Goal: Information Seeking & Learning: Learn about a topic

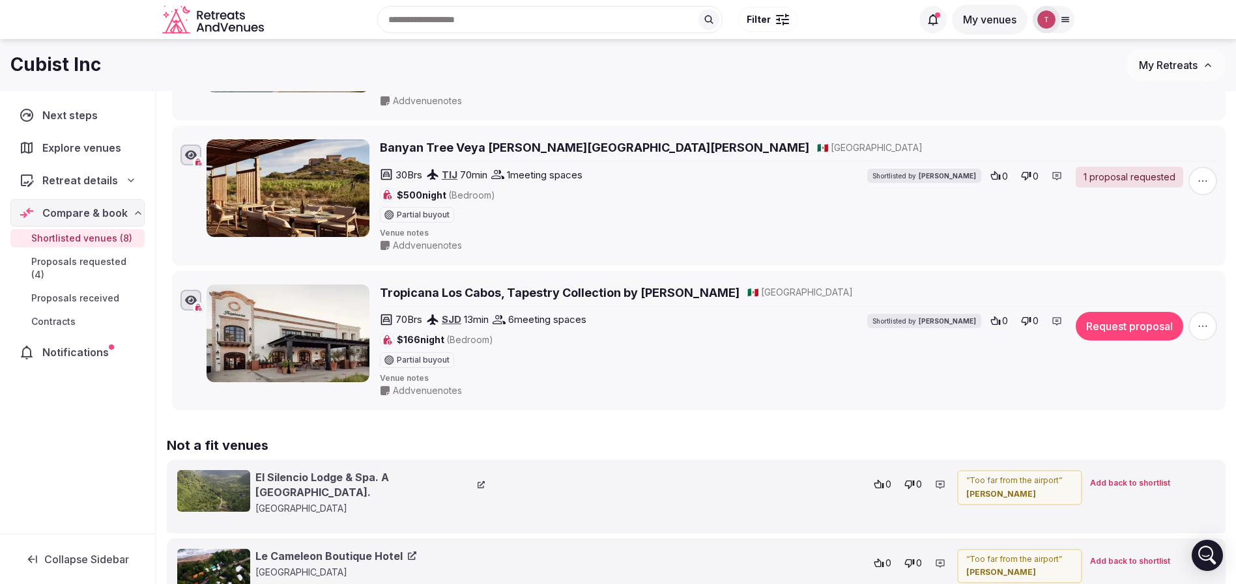
scroll to position [879, 0]
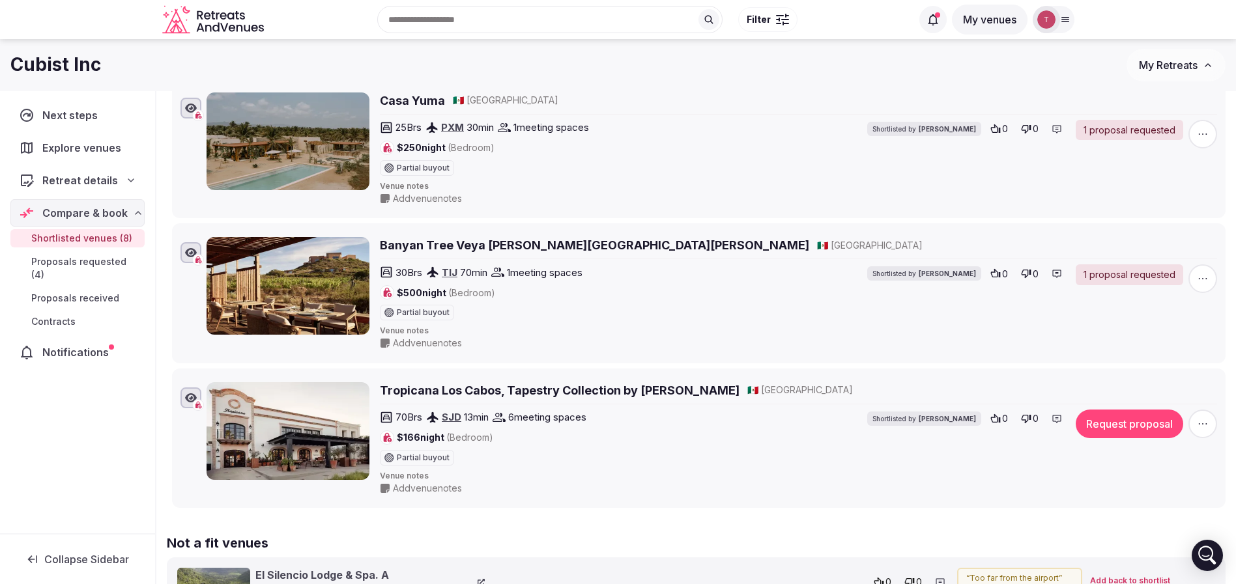
click at [1216, 429] on button "button" at bounding box center [1202, 424] width 29 height 29
click at [1177, 339] on button "Mark as not a fit" at bounding box center [1167, 344] width 109 height 21
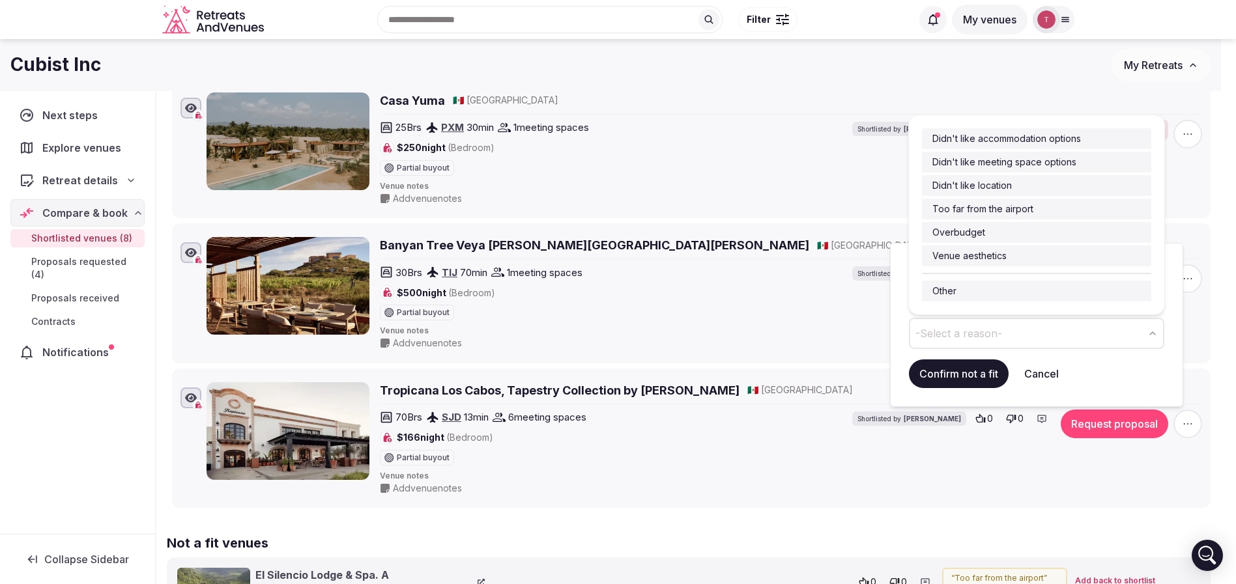
click at [999, 333] on span "-Select a reason-" at bounding box center [958, 333] width 87 height 14
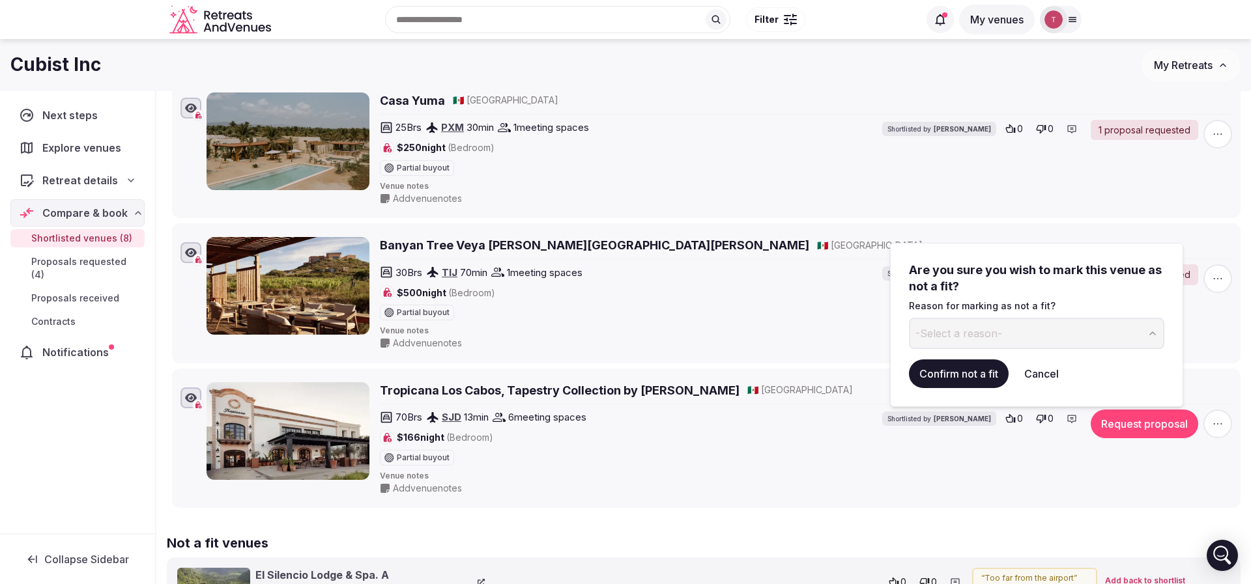
click at [1003, 331] on button "-Select a reason-" at bounding box center [1036, 333] width 255 height 31
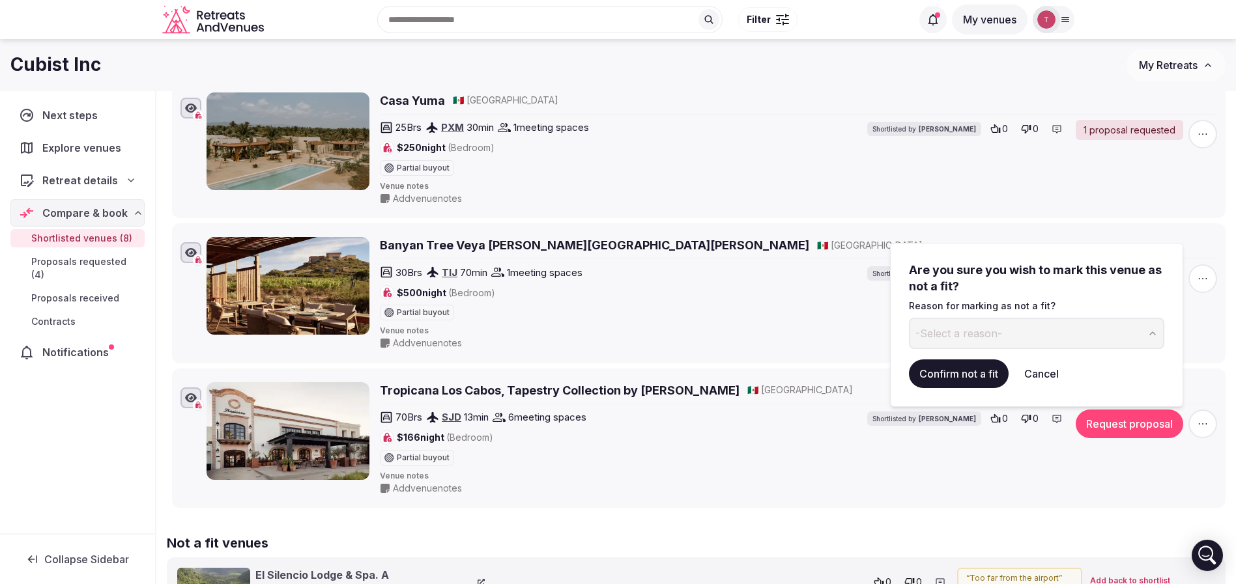
click at [1001, 327] on button "-Select a reason-" at bounding box center [1036, 333] width 255 height 31
click at [990, 339] on input at bounding box center [1026, 333] width 234 height 31
drag, startPoint x: 1073, startPoint y: 334, endPoint x: 912, endPoint y: 334, distance: 160.9
click at [912, 334] on input "********" at bounding box center [1026, 333] width 234 height 31
type input "********"
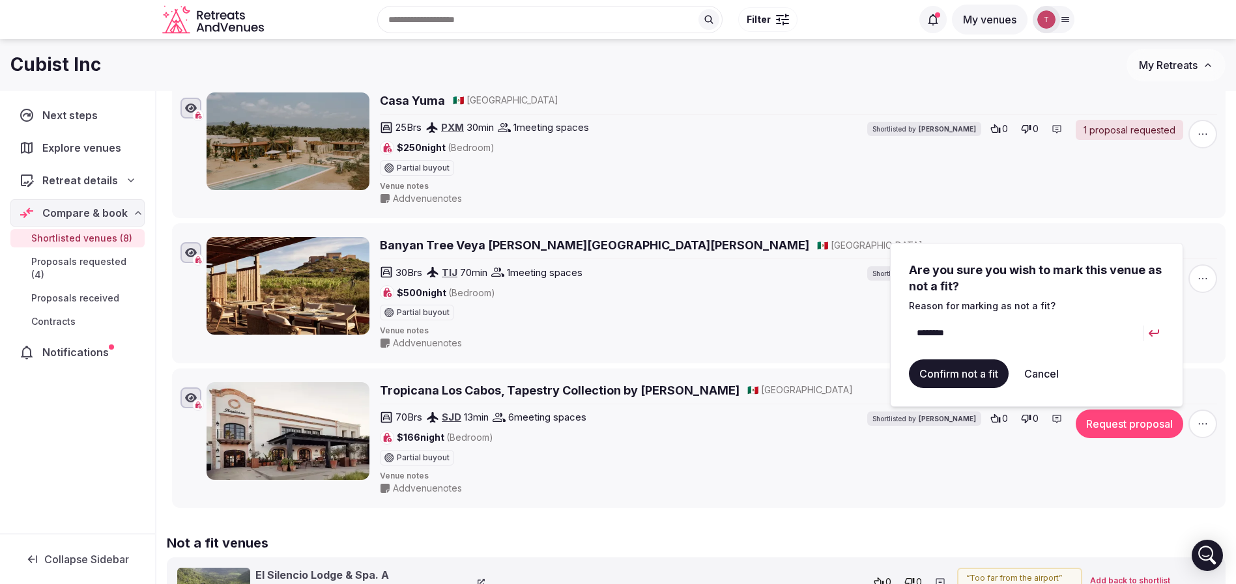
click at [935, 370] on button "Confirm not a fit" at bounding box center [959, 374] width 100 height 29
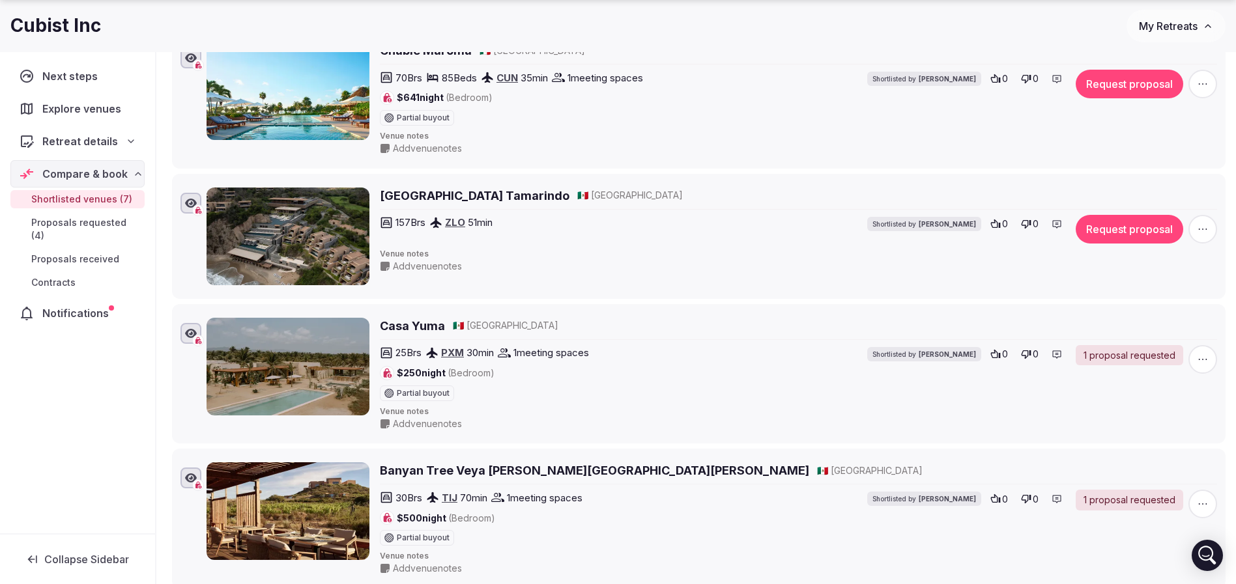
scroll to position [684, 0]
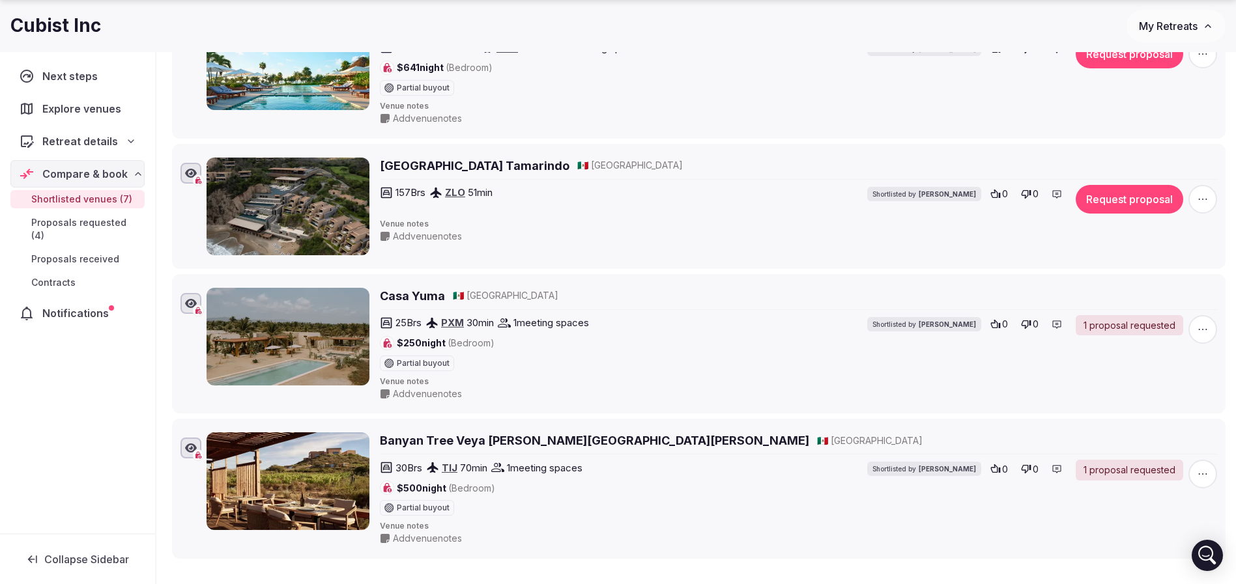
click at [1203, 326] on icon "button" at bounding box center [1202, 329] width 13 height 13
click at [1145, 246] on button "Mark as not a fit" at bounding box center [1163, 250] width 109 height 21
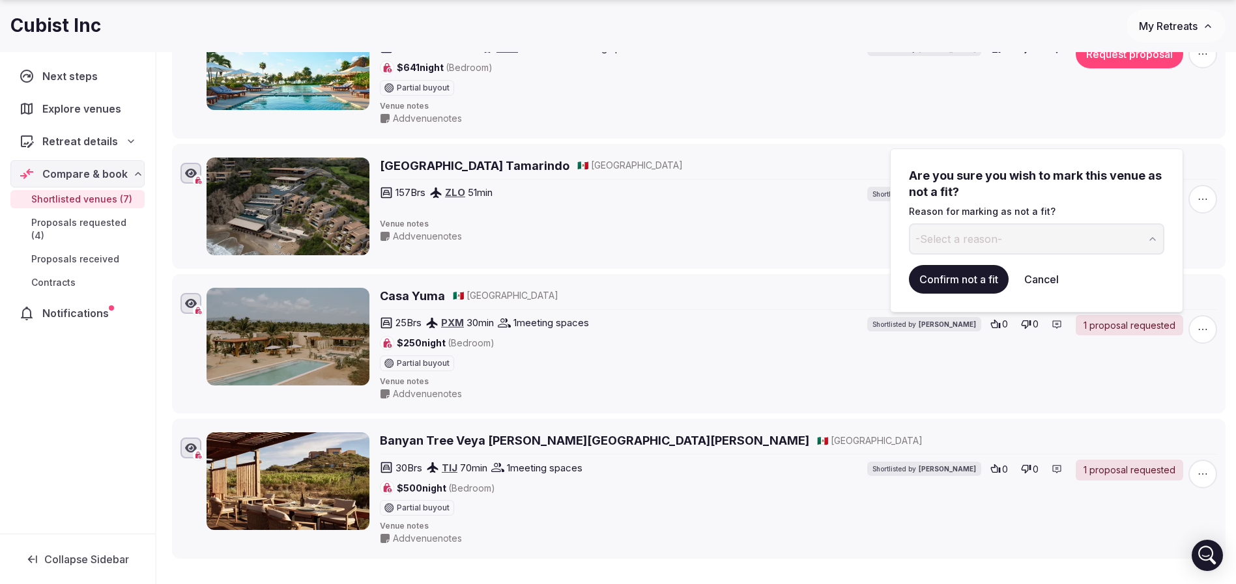
click at [1050, 238] on button "-Select a reason-" at bounding box center [1036, 238] width 255 height 31
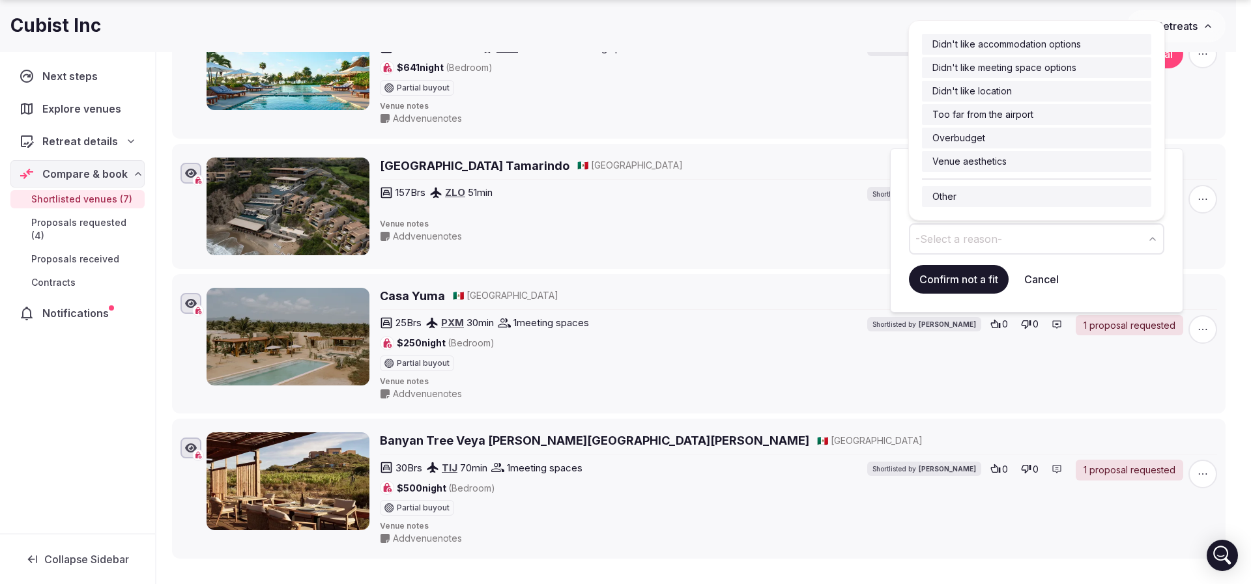
drag, startPoint x: 991, startPoint y: 202, endPoint x: 981, endPoint y: 212, distance: 14.3
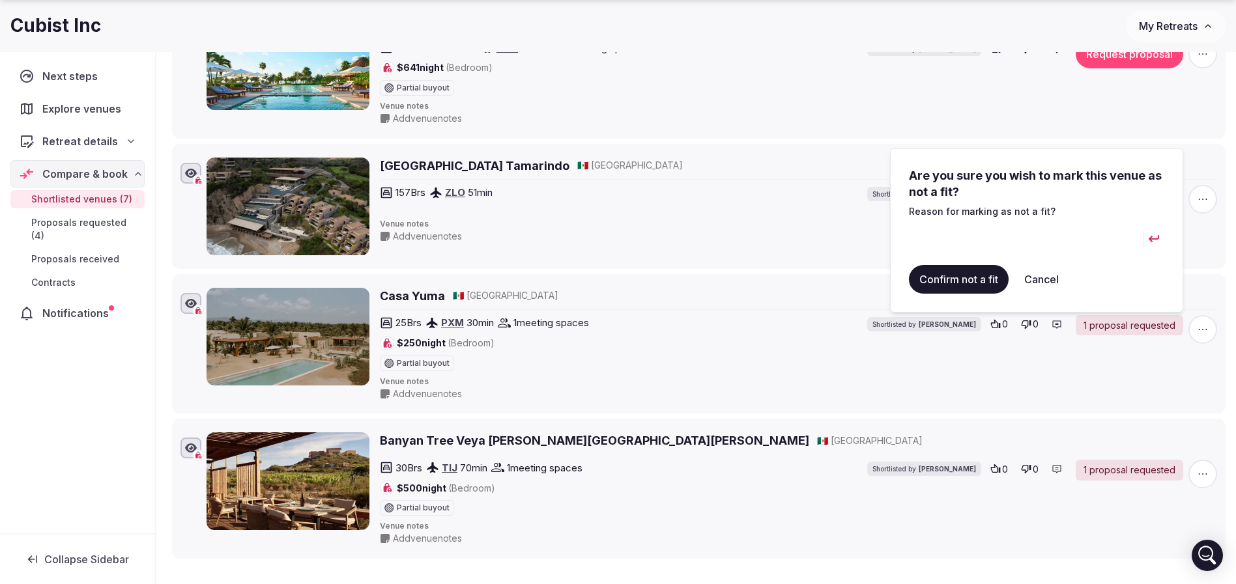
click at [966, 241] on input at bounding box center [1026, 238] width 234 height 31
click at [777, 214] on div "Four Seasons Resort Tamarindo 🇲🇽 Mexico 157 Brs ZLO 51 min Shortlisted by Thiag…" at bounding box center [798, 207] width 837 height 98
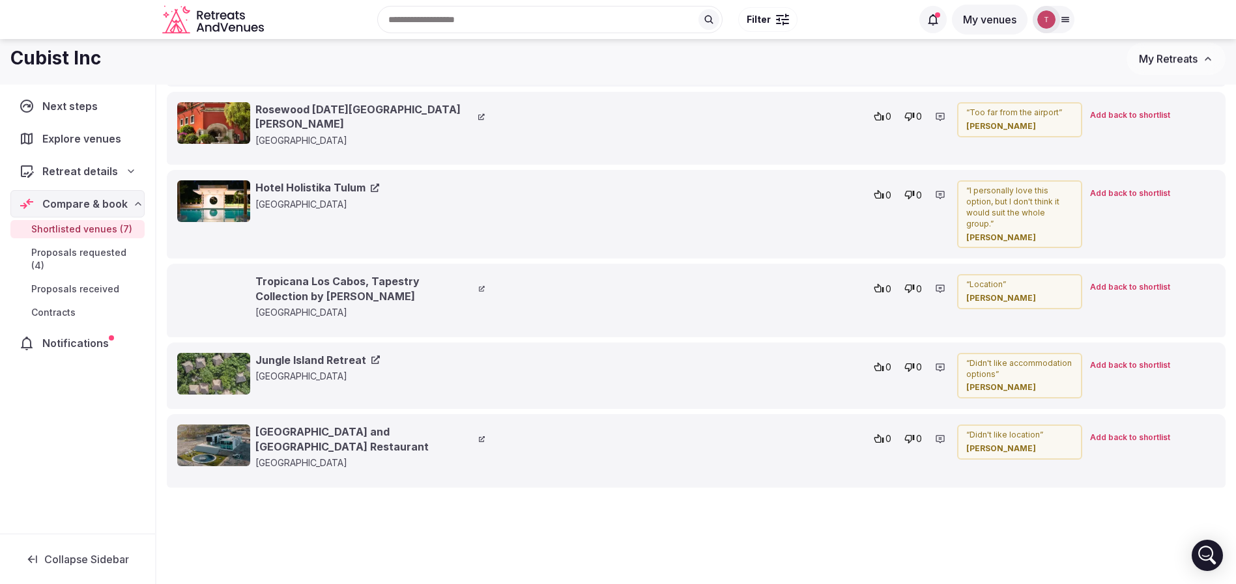
scroll to position [1318, 0]
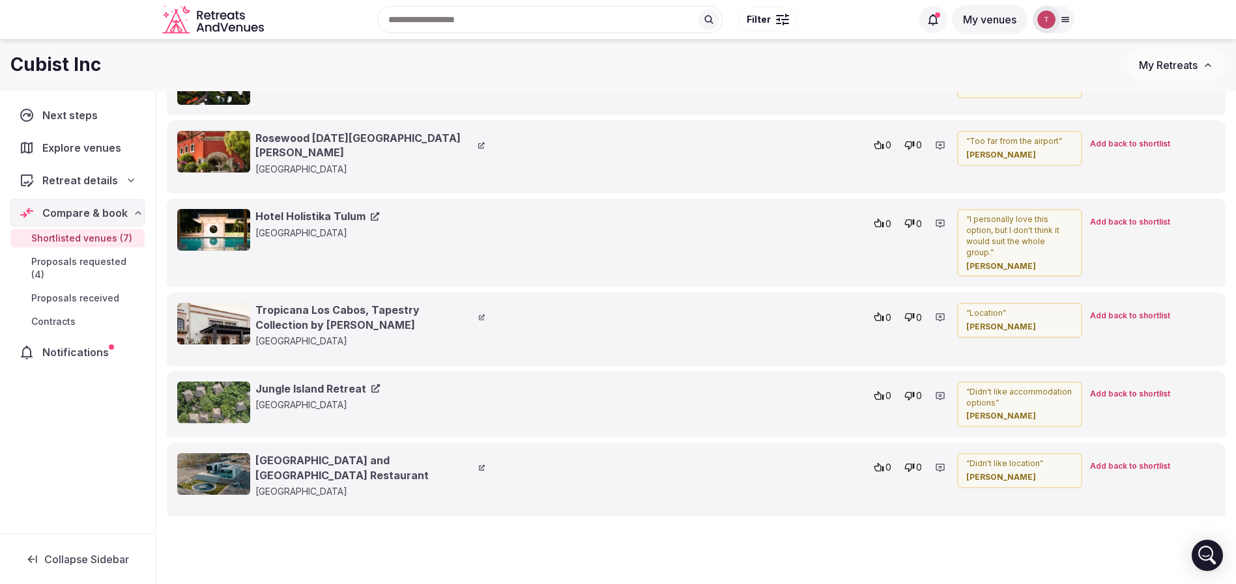
click at [1141, 311] on span "Add back to shortlist" at bounding box center [1130, 316] width 80 height 11
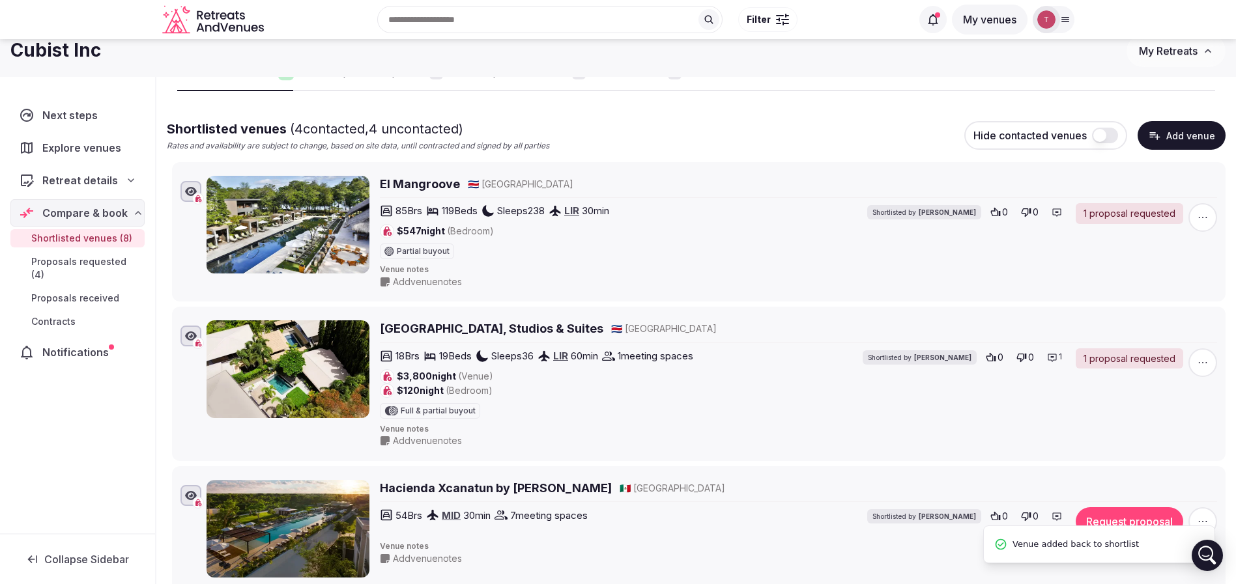
scroll to position [0, 0]
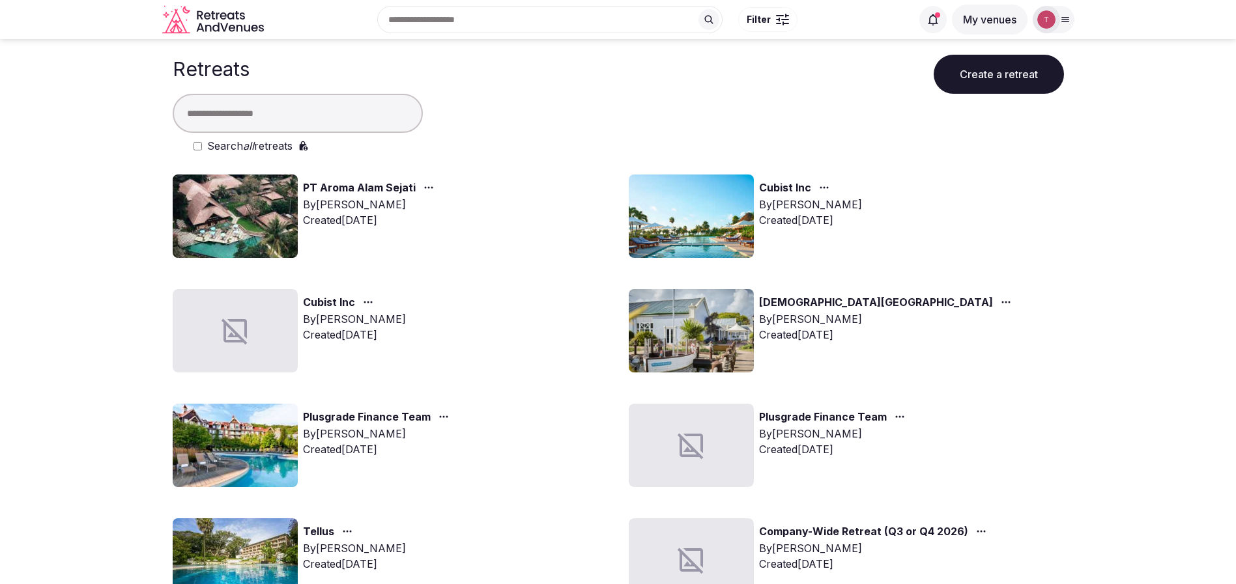
click at [292, 128] on input "text" at bounding box center [298, 113] width 250 height 39
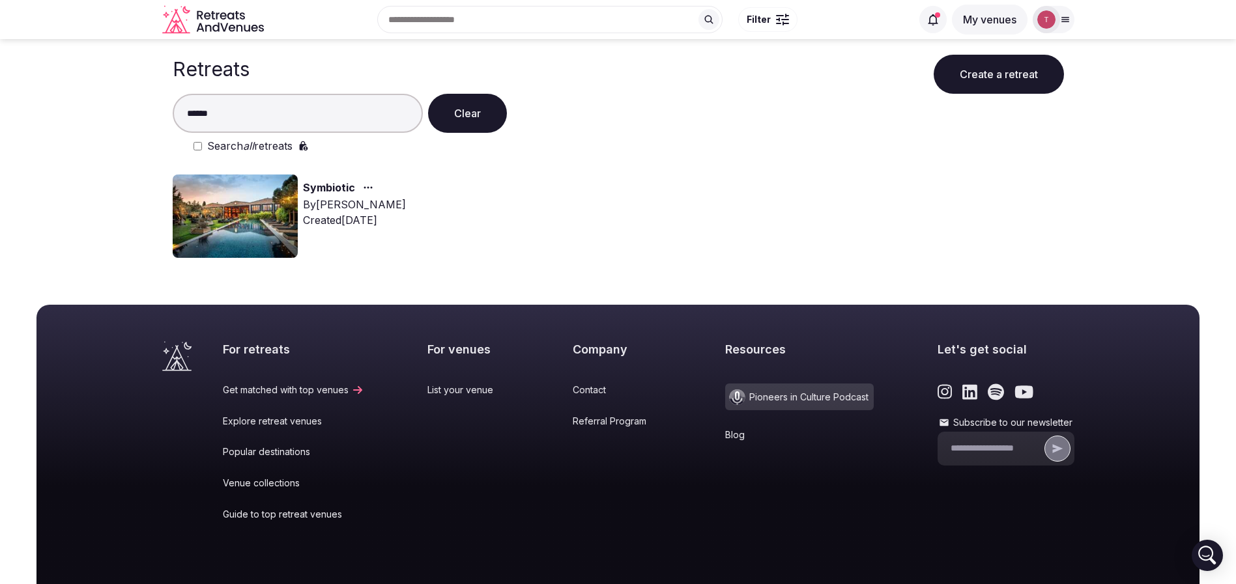
type input "******"
click at [241, 201] on img at bounding box center [235, 216] width 125 height 83
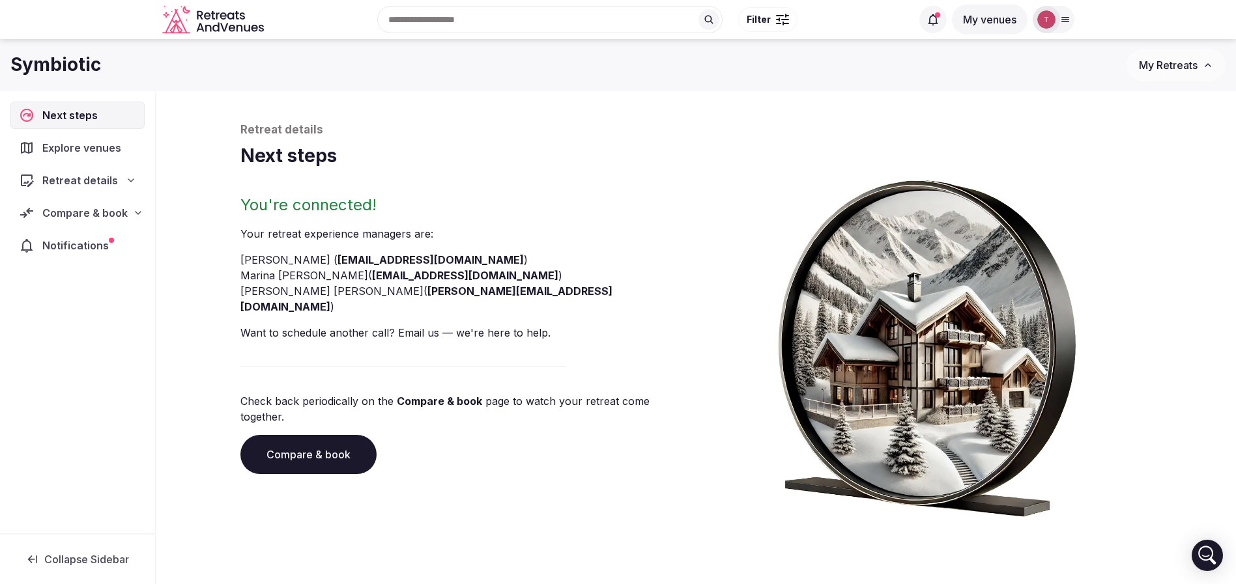
click at [317, 435] on link "Compare & book" at bounding box center [308, 454] width 136 height 39
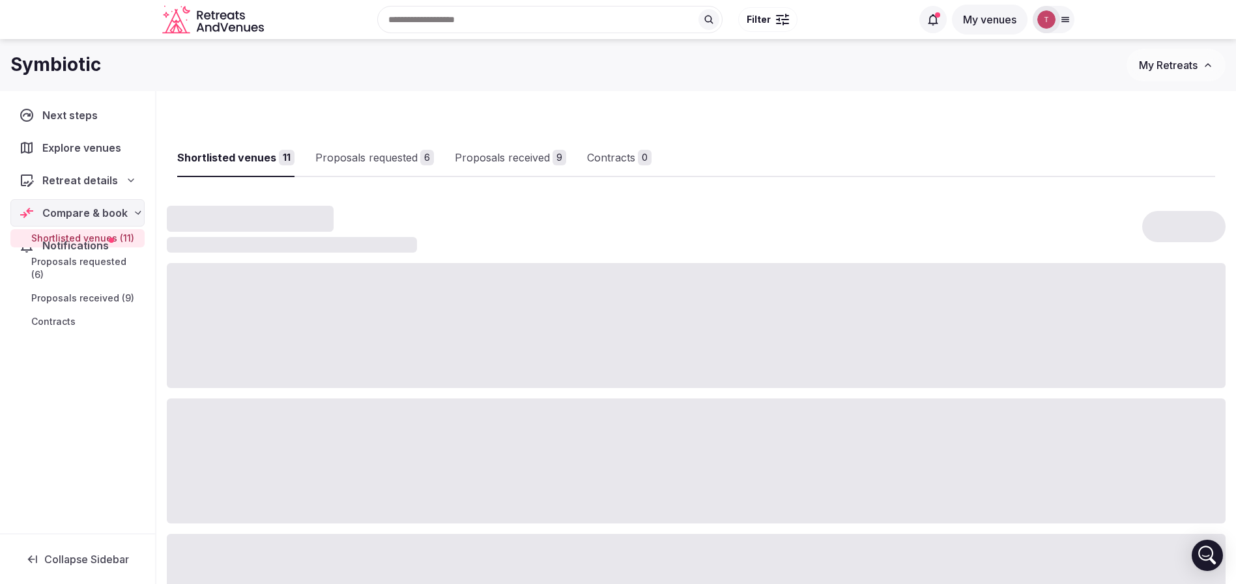
click at [317, 423] on div at bounding box center [696, 461] width 1059 height 125
click at [551, 164] on div "Proposals received" at bounding box center [523, 158] width 95 height 16
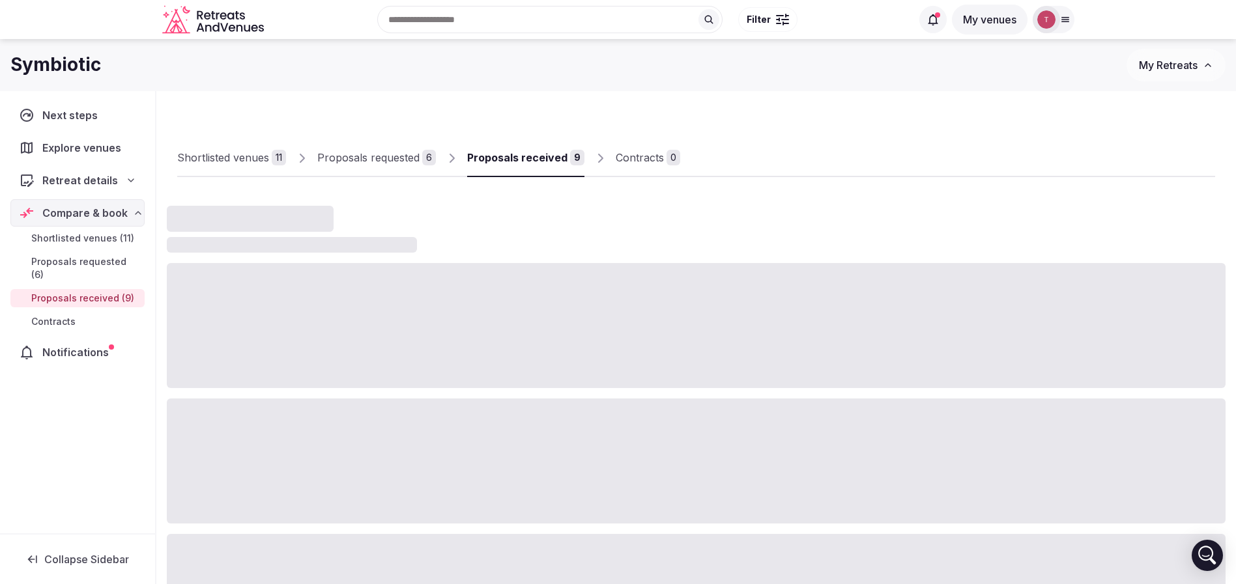
click at [551, 164] on div "Proposals received" at bounding box center [517, 158] width 100 height 16
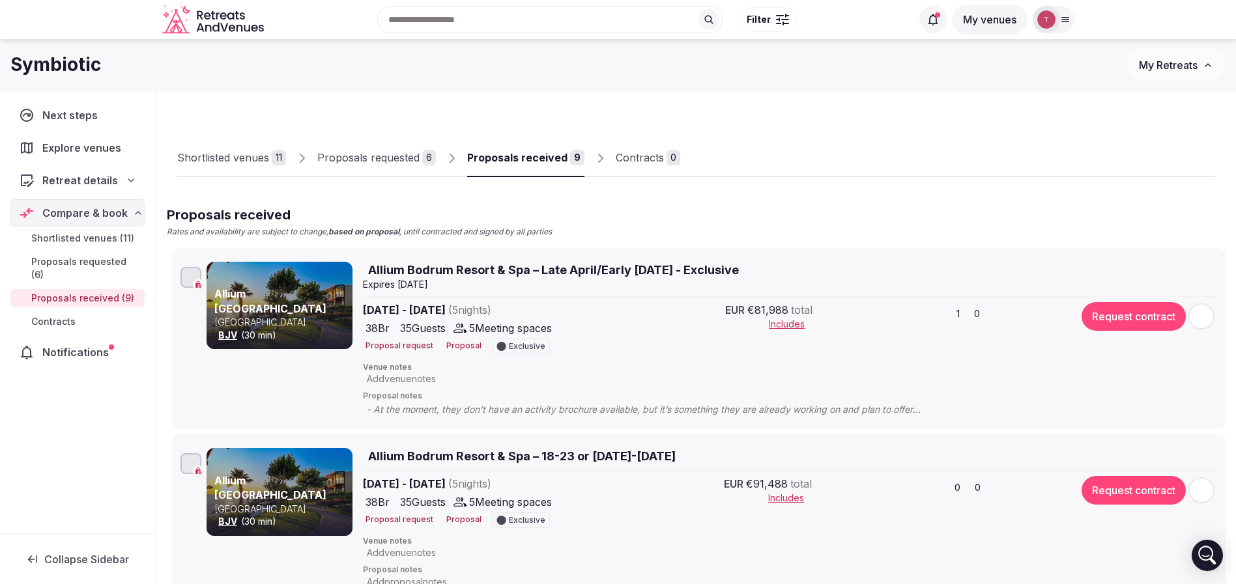
click at [551, 164] on div "Proposals received" at bounding box center [517, 158] width 100 height 16
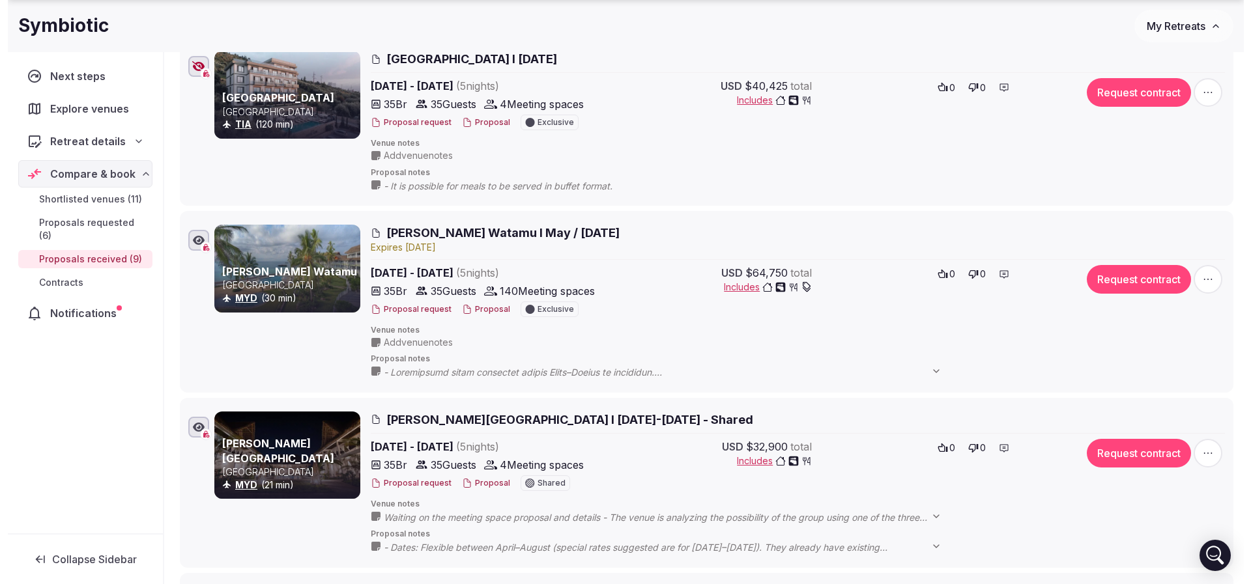
scroll to position [782, 0]
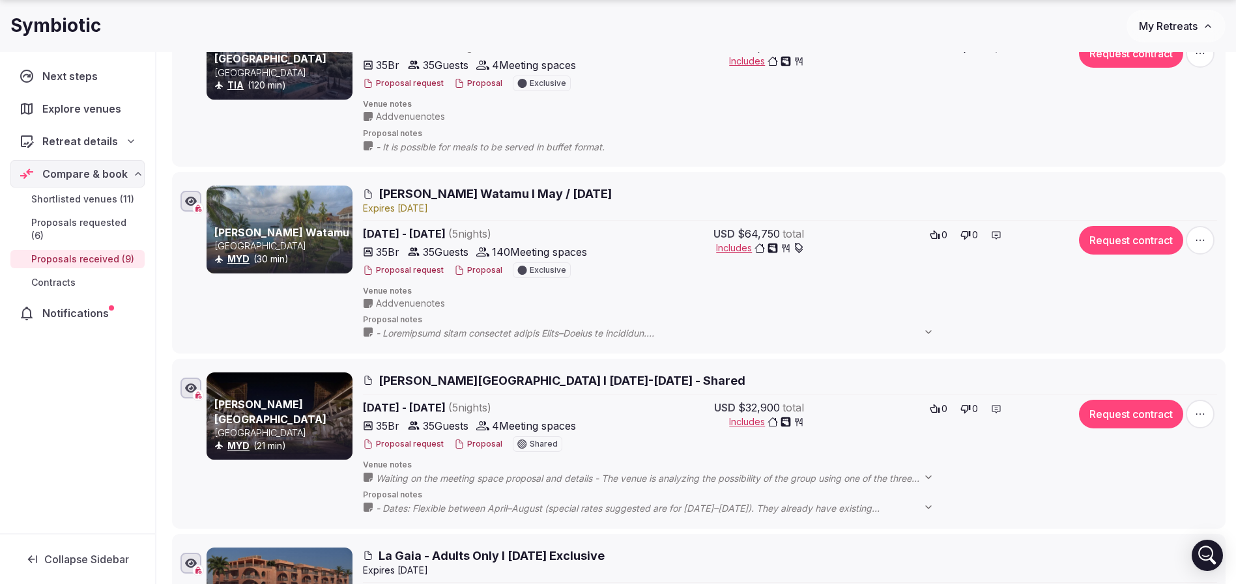
click at [471, 195] on span "Hemingways Watamu I May / June 2026" at bounding box center [494, 194] width 233 height 16
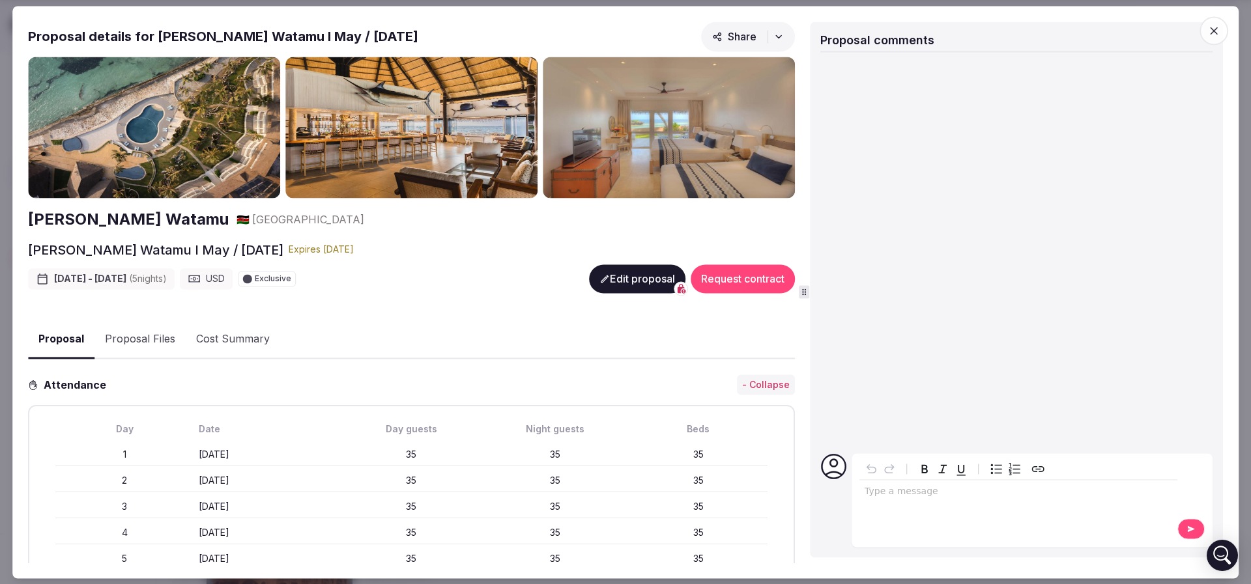
click at [157, 159] on img at bounding box center [154, 128] width 252 height 142
click at [1219, 24] on icon "button" at bounding box center [1213, 30] width 13 height 13
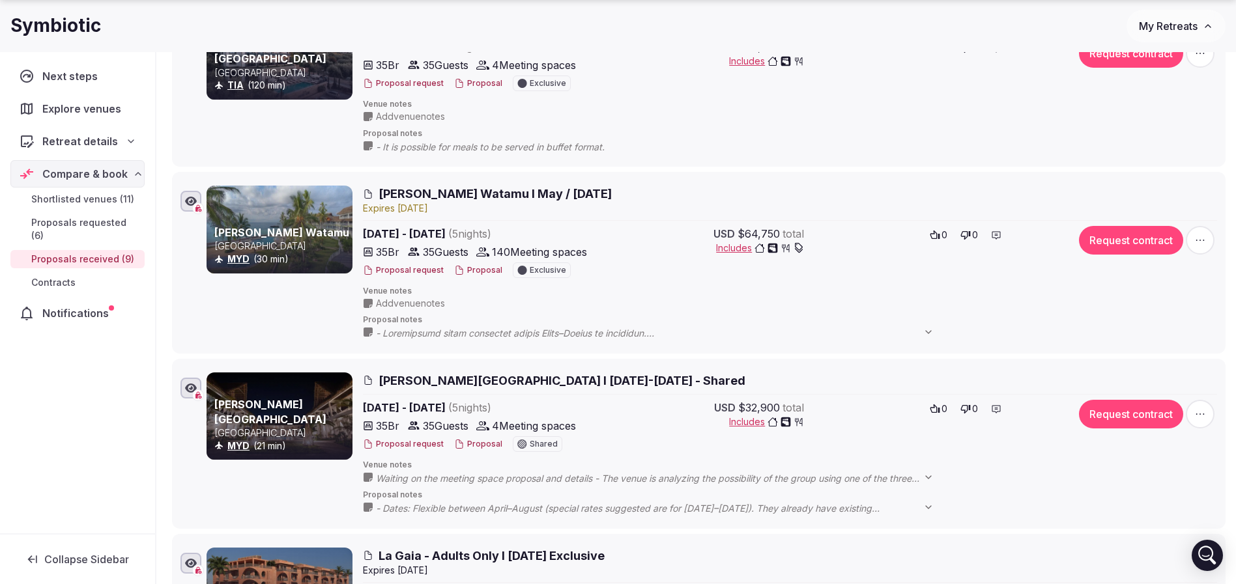
click at [249, 231] on link "Hemingways Watamu" at bounding box center [281, 232] width 135 height 13
click at [801, 193] on h2 "Hemingways Watamu I May / June 2026" at bounding box center [790, 194] width 854 height 16
click at [478, 271] on button "Proposal" at bounding box center [478, 270] width 48 height 11
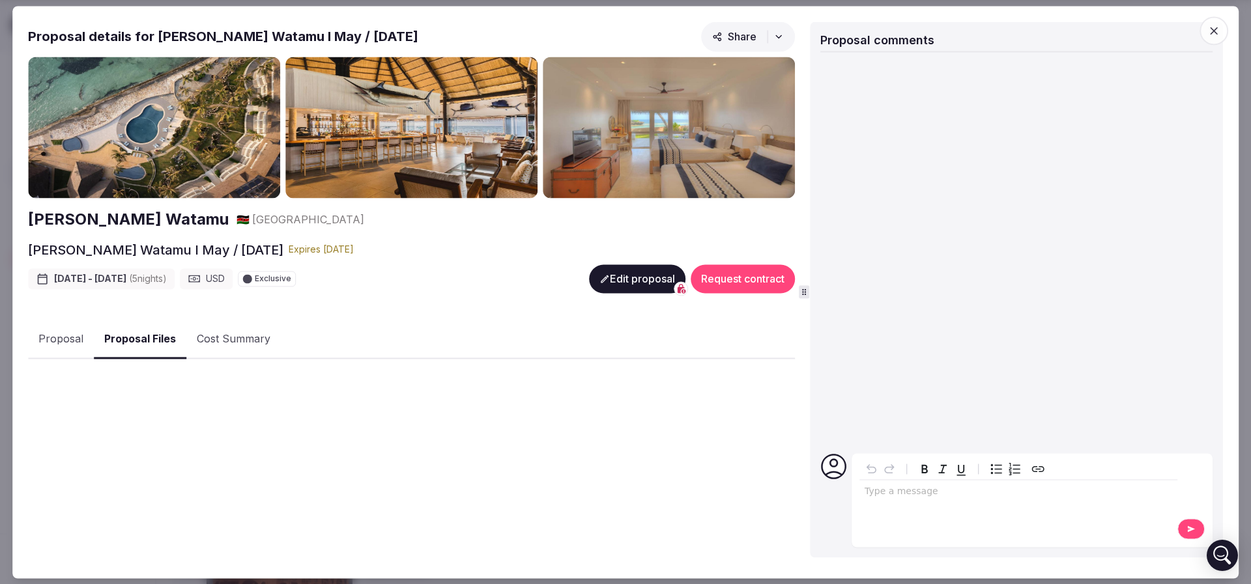
click at [139, 332] on button "Proposal Files" at bounding box center [140, 340] width 93 height 38
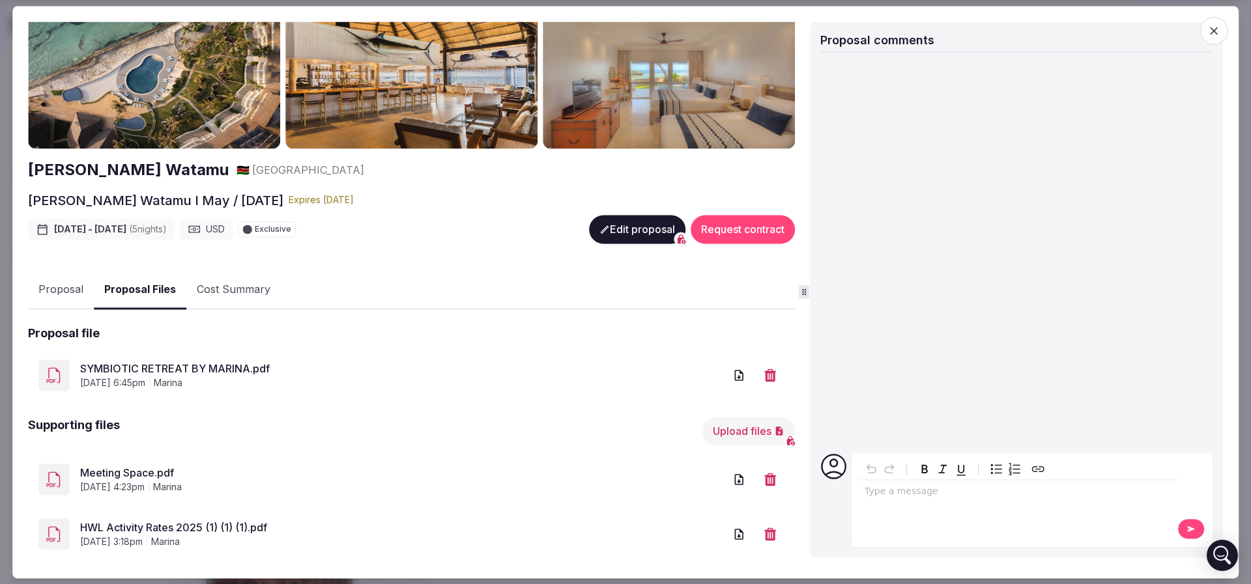
scroll to position [70, 0]
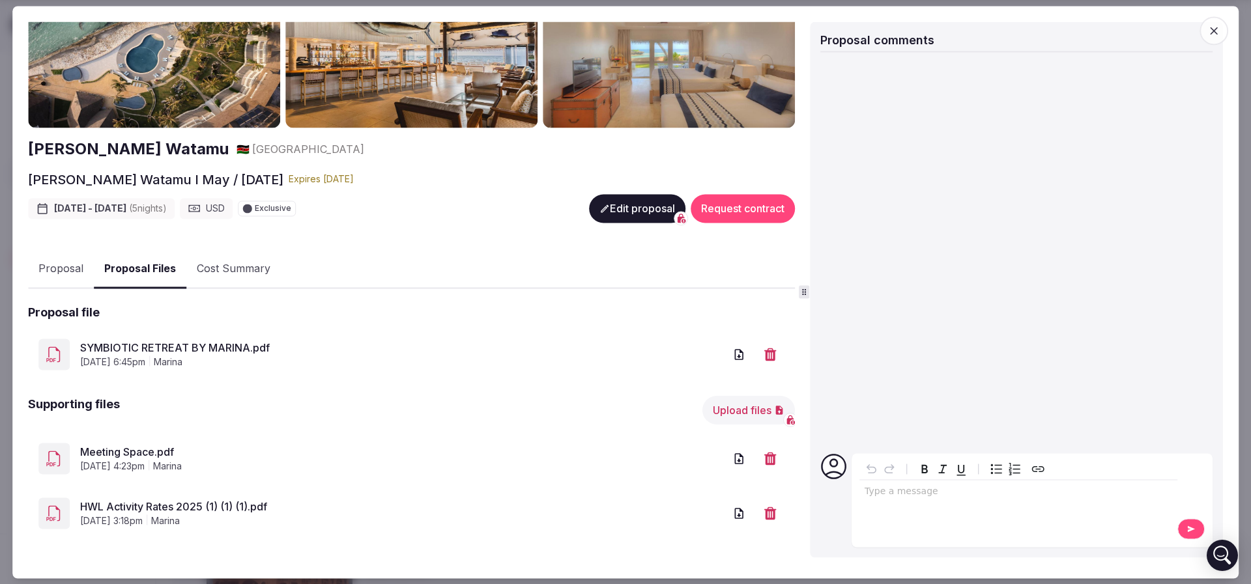
click at [220, 500] on link "HWL Activity Rates 2025 (1) (1) (1).pdf" at bounding box center [402, 508] width 644 height 16
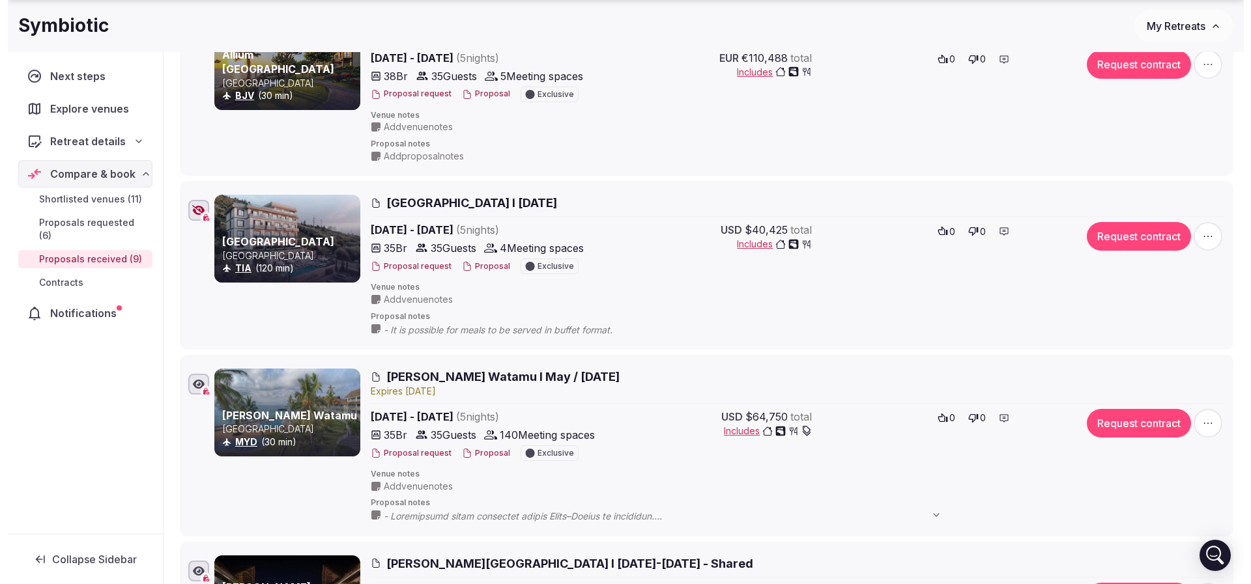
scroll to position [684, 0]
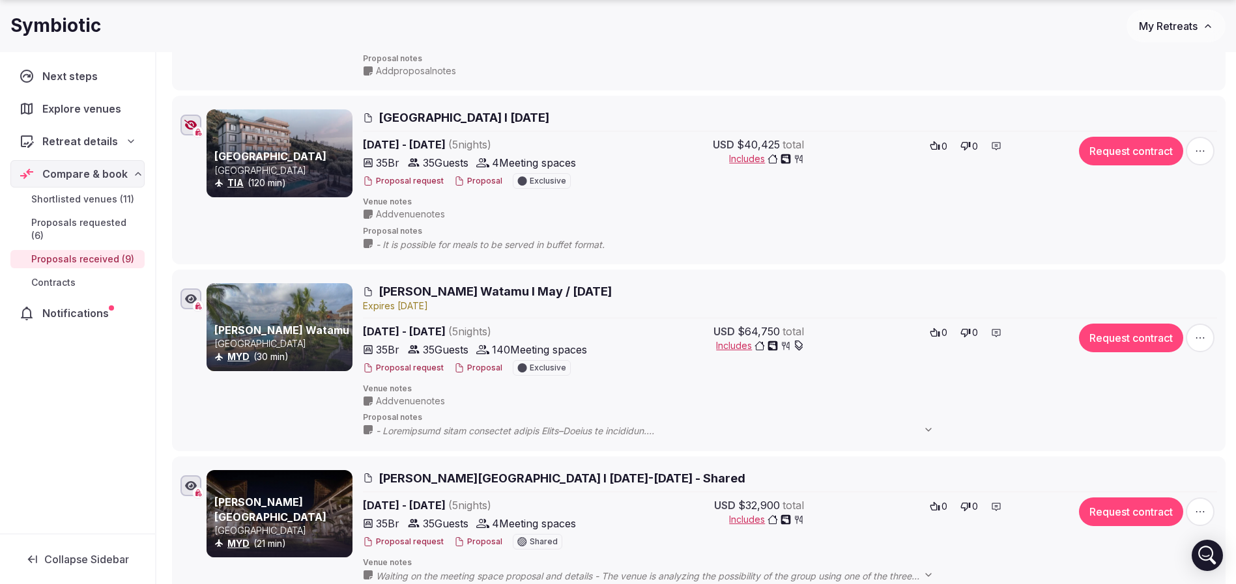
click at [501, 294] on span "Hemingways Watamu I May / June 2026" at bounding box center [494, 291] width 233 height 16
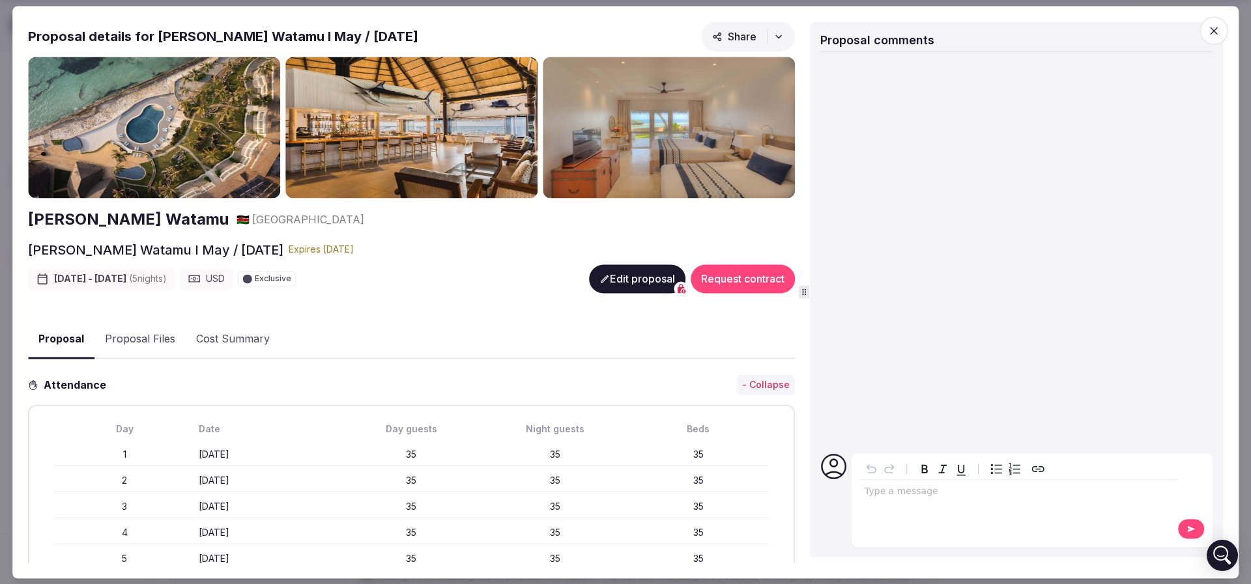
click at [70, 214] on h2 "Hemingways Watamu" at bounding box center [128, 220] width 201 height 22
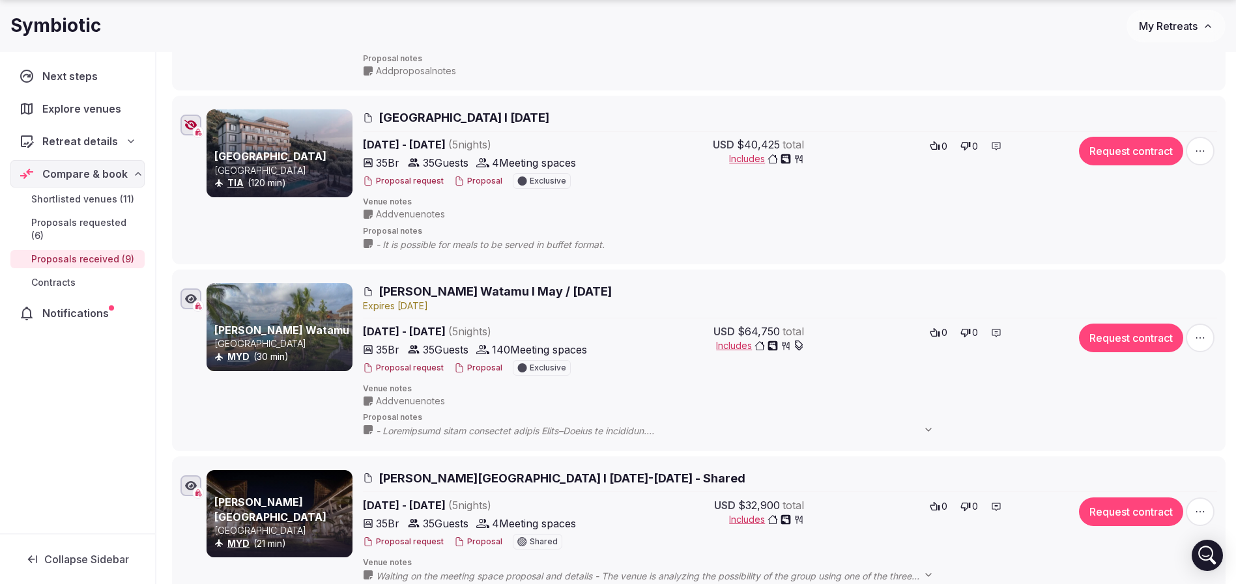
click at [507, 296] on span "Hemingways Watamu I May / June 2026" at bounding box center [494, 291] width 233 height 16
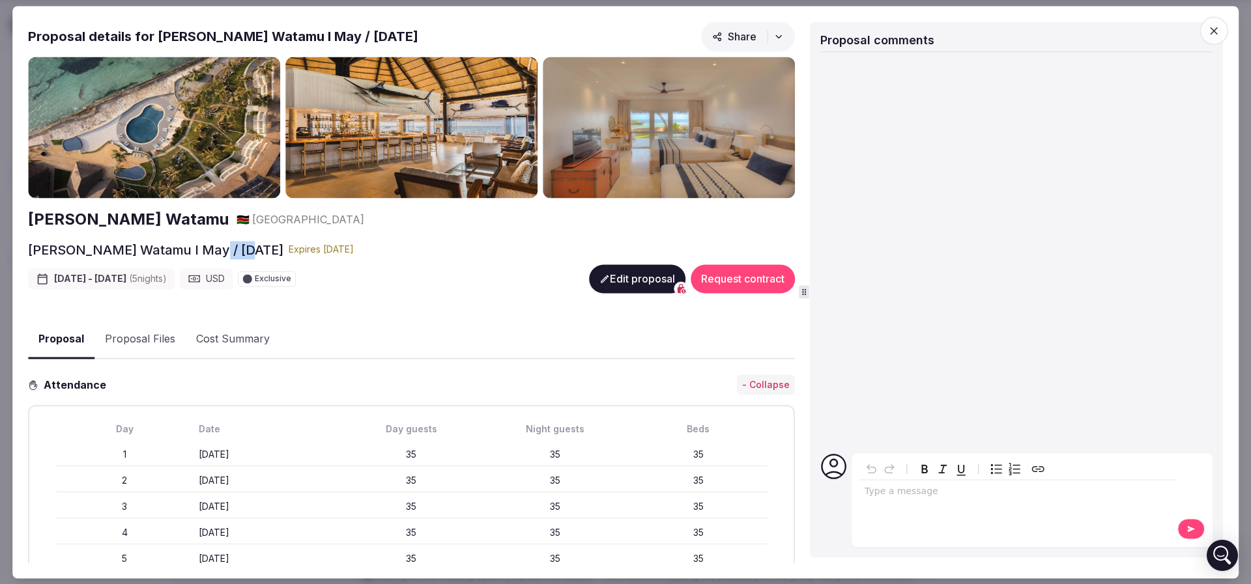
drag, startPoint x: 211, startPoint y: 248, endPoint x: 250, endPoint y: 247, distance: 39.1
click at [250, 247] on h2 "[PERSON_NAME] Watamu I May / [DATE]" at bounding box center [155, 250] width 255 height 18
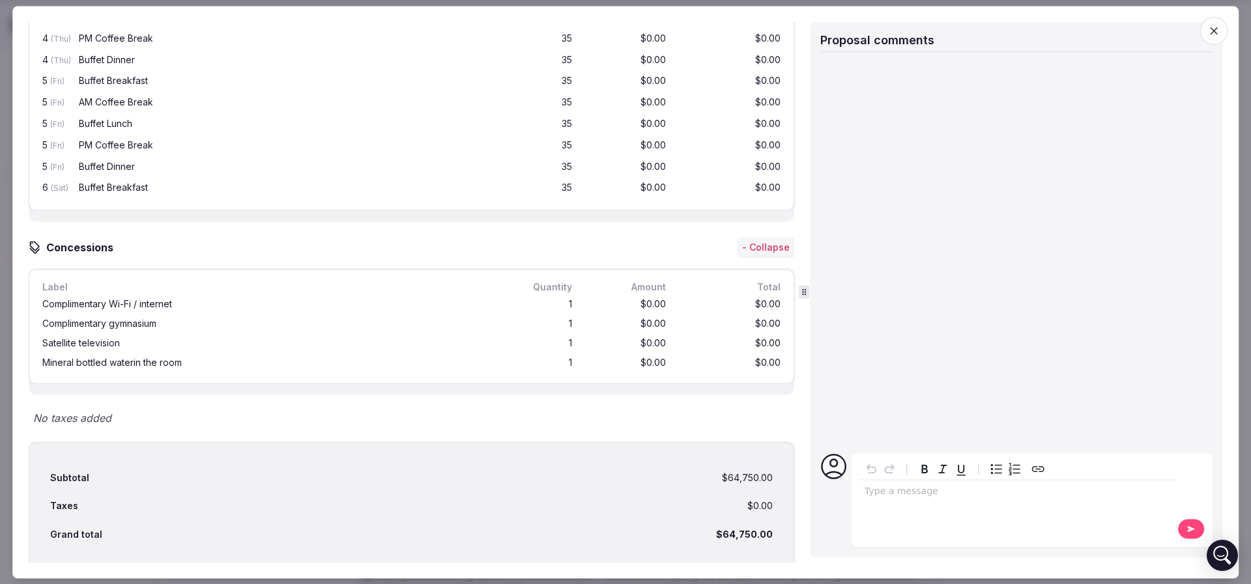
scroll to position [1746, 0]
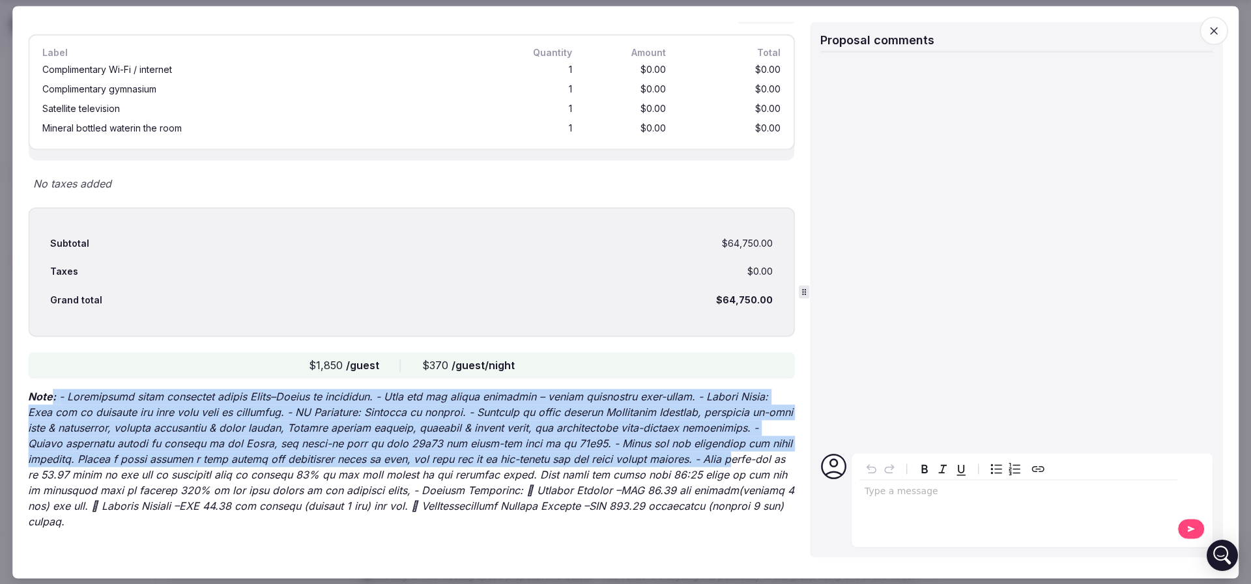
drag, startPoint x: 53, startPoint y: 392, endPoint x: 728, endPoint y: 462, distance: 677.8
click at [728, 462] on p "Note:" at bounding box center [411, 459] width 767 height 141
click at [728, 463] on p "Note:" at bounding box center [411, 459] width 767 height 141
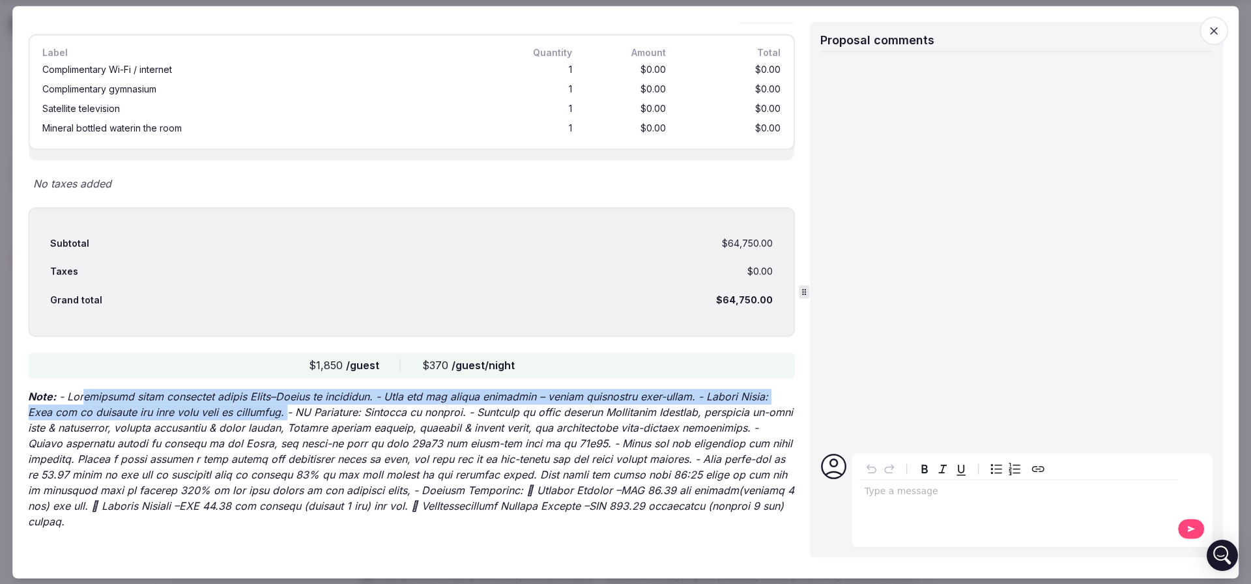
drag, startPoint x: 266, startPoint y: 407, endPoint x: 81, endPoint y: 393, distance: 186.2
click at [81, 393] on p "Note:" at bounding box center [411, 459] width 767 height 141
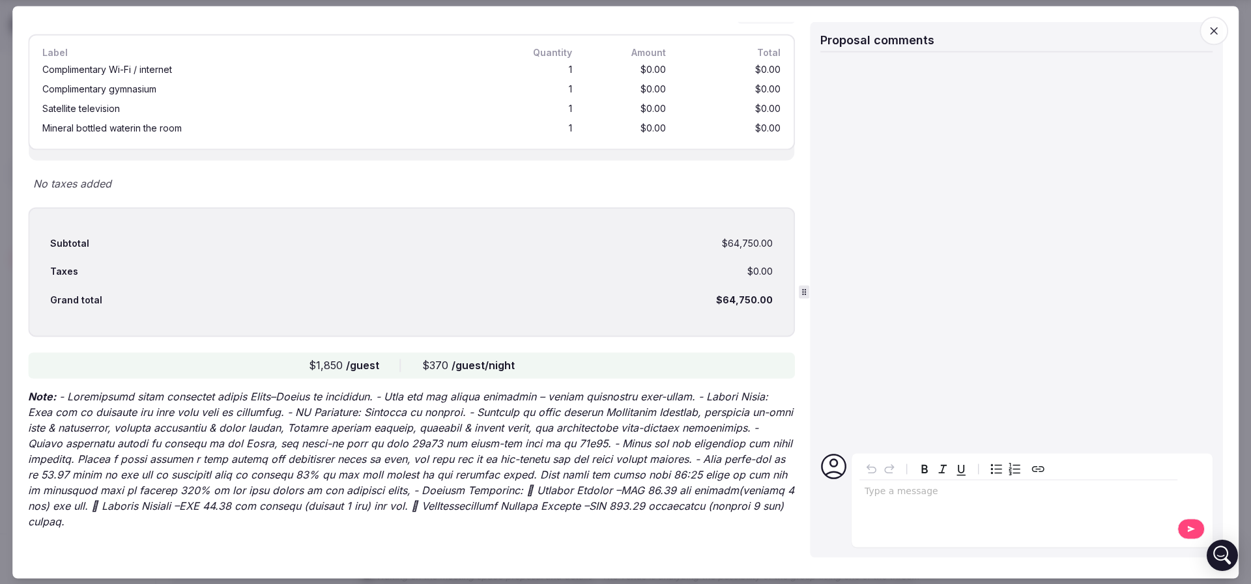
click at [597, 438] on p "Note:" at bounding box center [411, 459] width 767 height 141
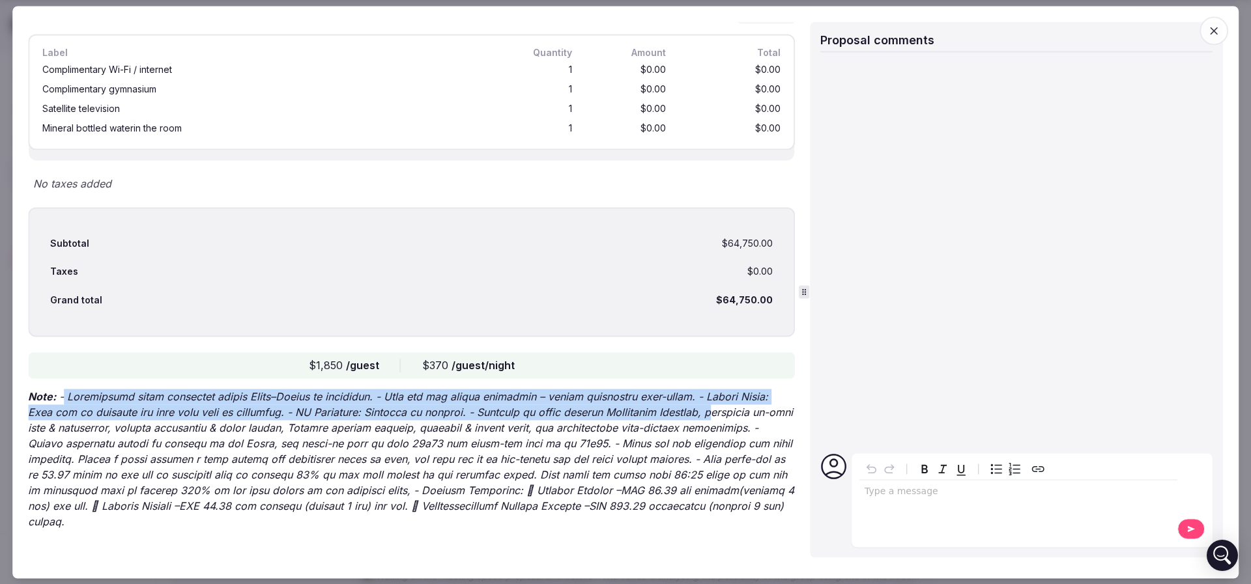
drag, startPoint x: 63, startPoint y: 392, endPoint x: 692, endPoint y: 406, distance: 628.8
click at [692, 406] on p "Note:" at bounding box center [411, 459] width 767 height 141
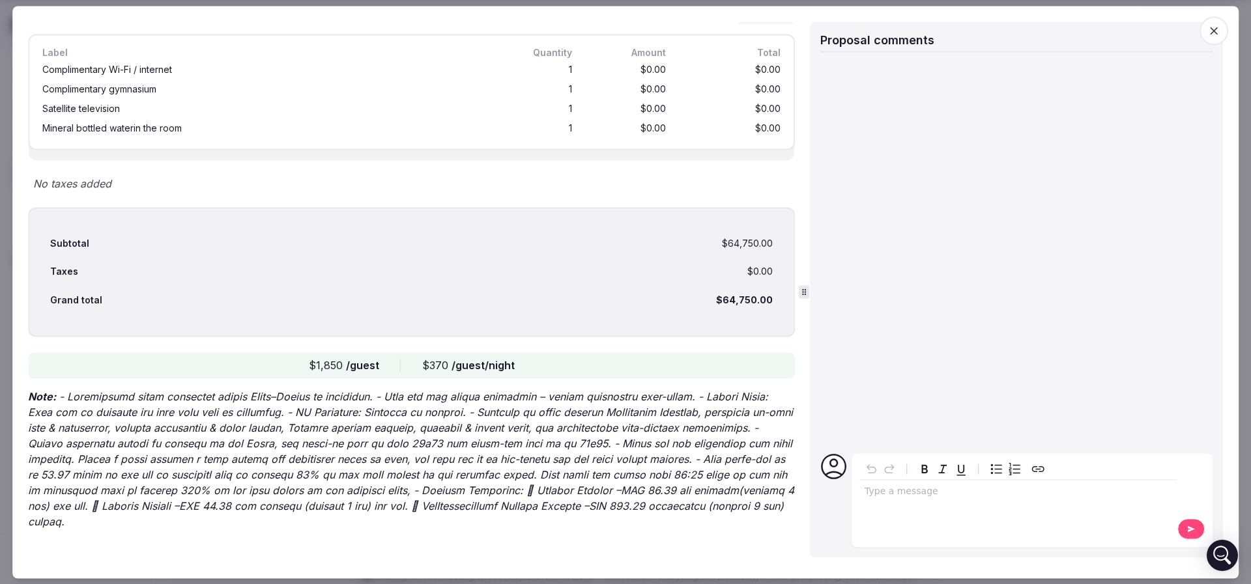
click at [693, 408] on p "Note:" at bounding box center [411, 459] width 767 height 141
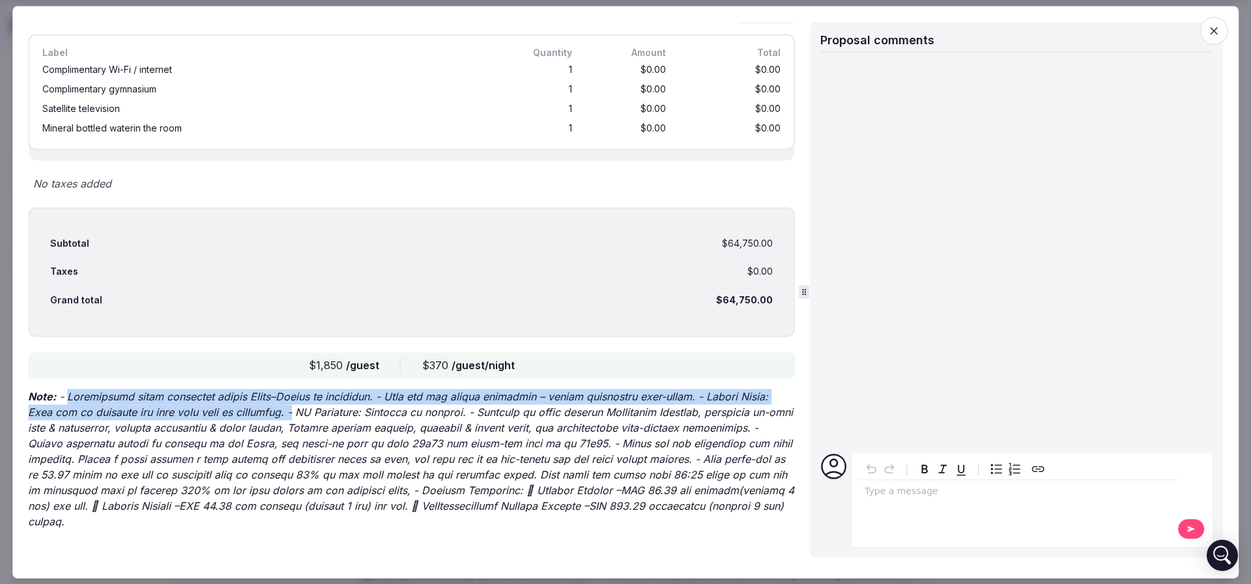
drag, startPoint x: 66, startPoint y: 390, endPoint x: 274, endPoint y: 413, distance: 208.5
click at [274, 413] on p "Note:" at bounding box center [411, 459] width 767 height 141
copy p "Alternative dates available within April–August if preferred. - Open bar tab op…"
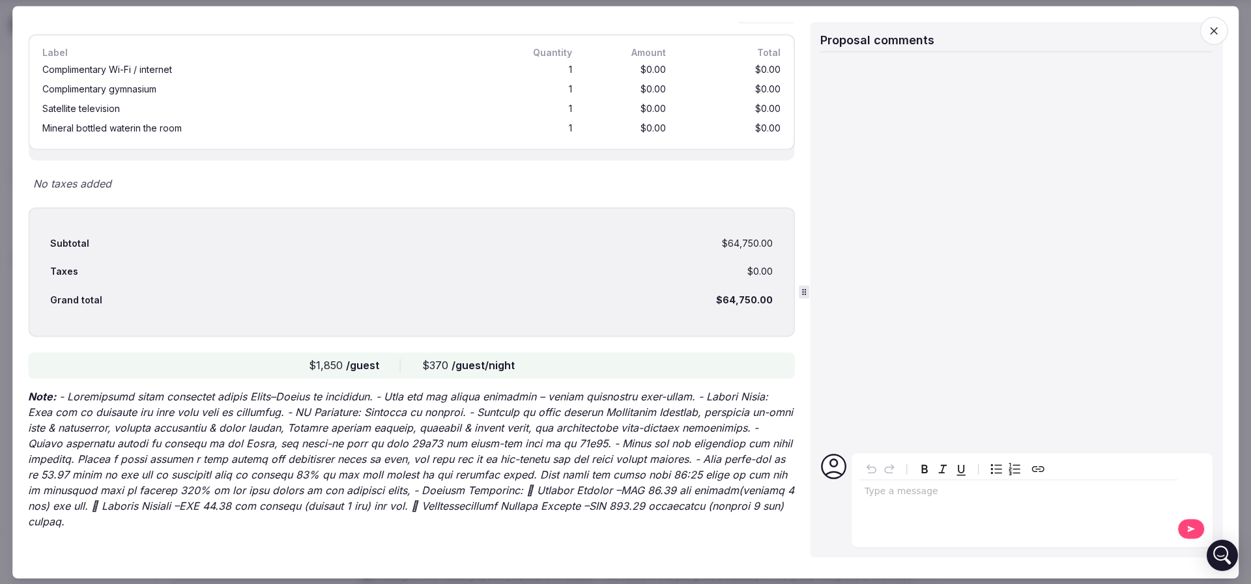
click at [552, 483] on p "Note:" at bounding box center [411, 459] width 767 height 141
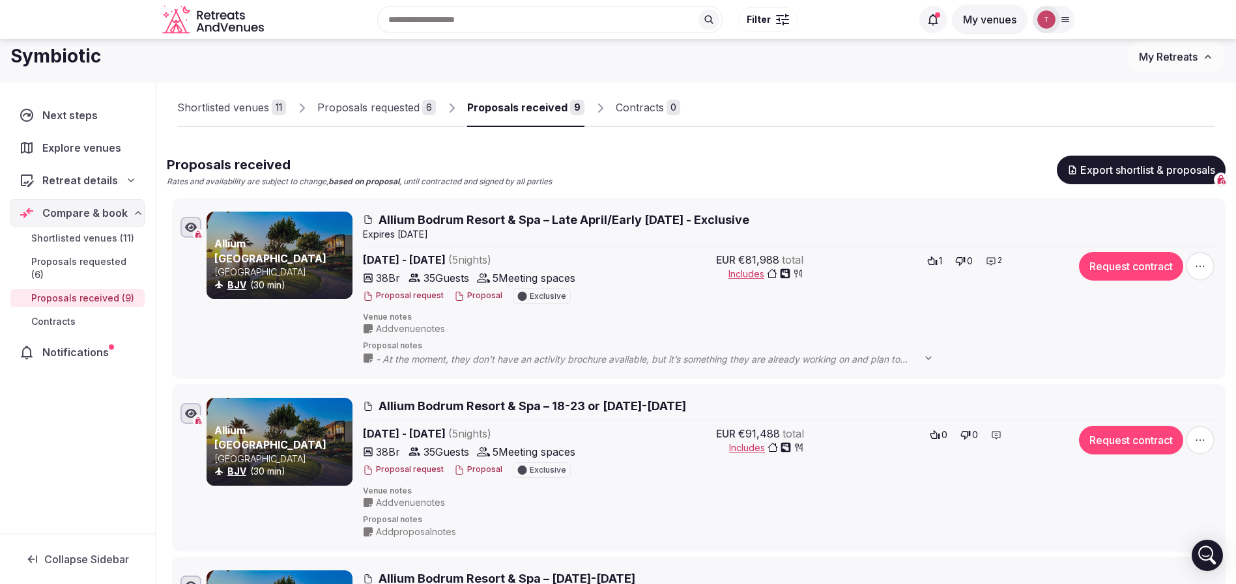
scroll to position [0, 0]
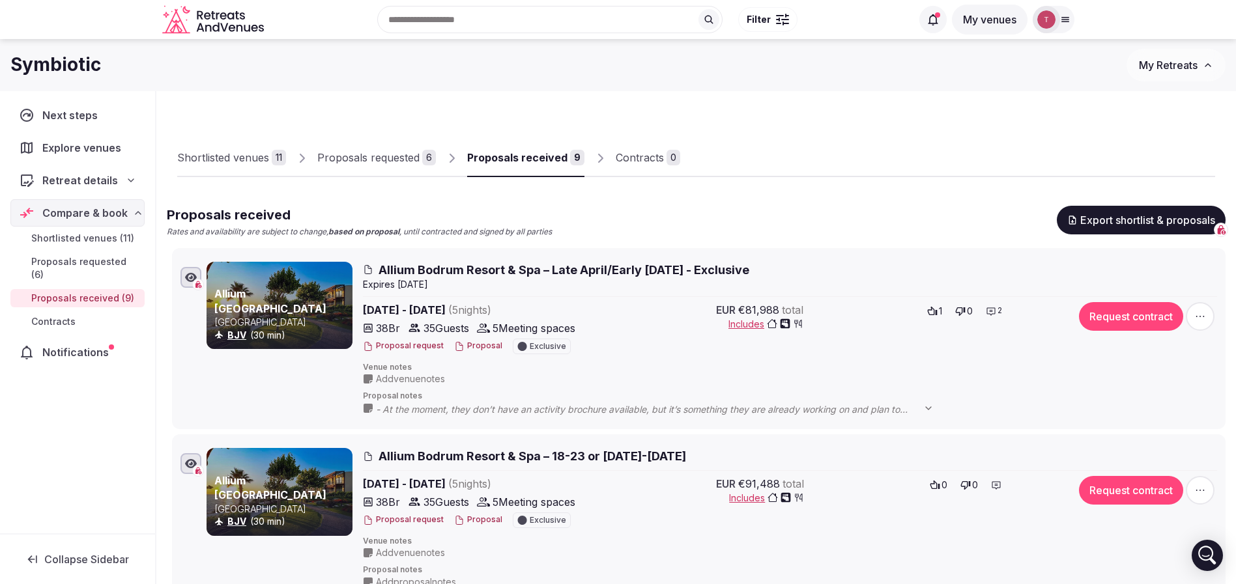
click at [438, 22] on div "Recent searches Montenegro London, UK Reno, NV France Ubud, Gianyar Regency, Ba…" at bounding box center [590, 20] width 642 height 56
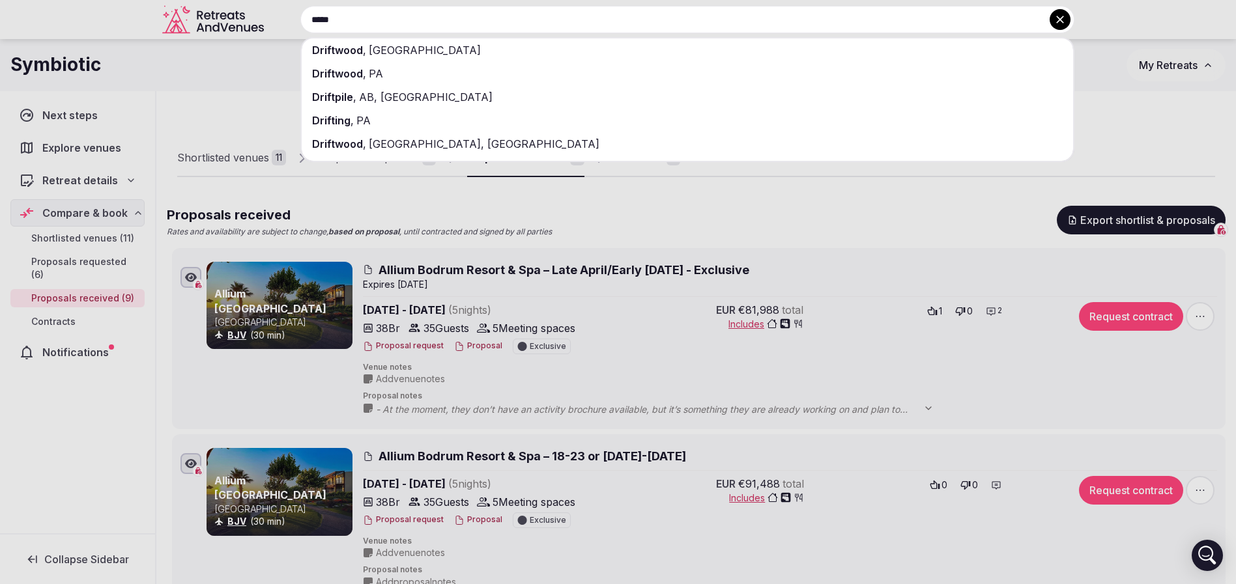
type input "*****"
click at [243, 112] on div at bounding box center [618, 292] width 1236 height 584
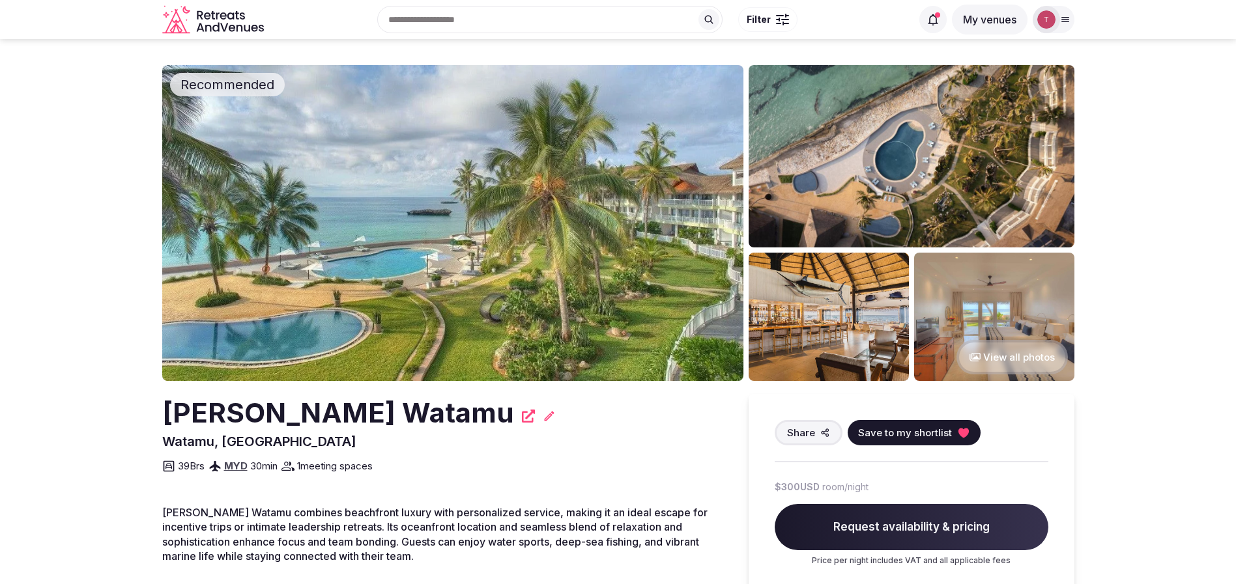
click at [347, 238] on img at bounding box center [452, 223] width 581 height 316
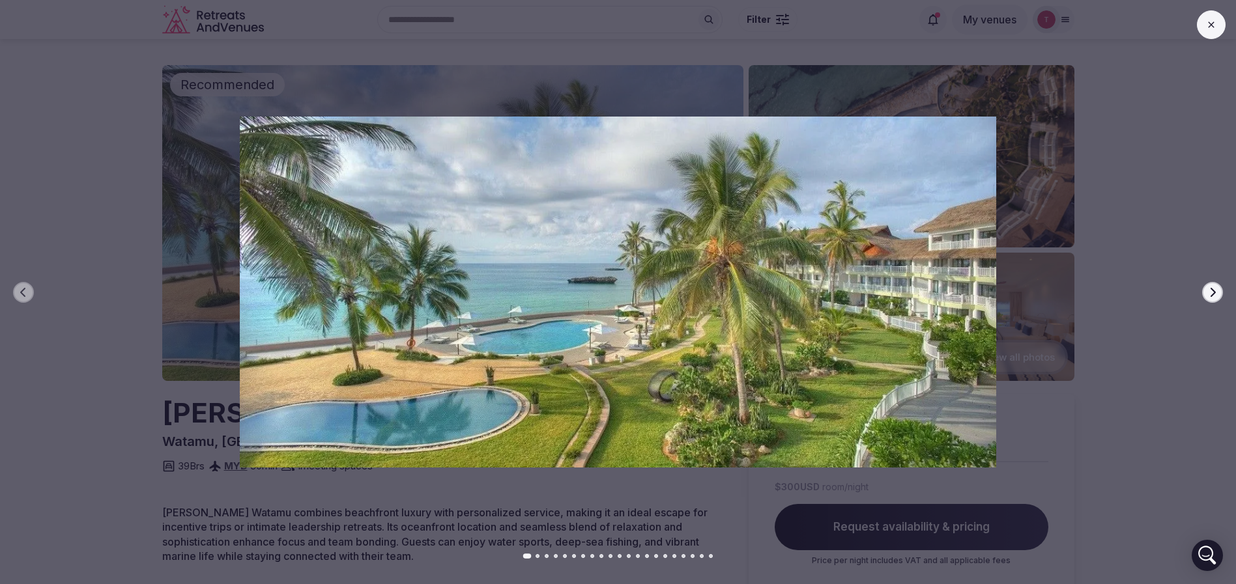
click at [1215, 284] on button "Next slide" at bounding box center [1212, 292] width 21 height 21
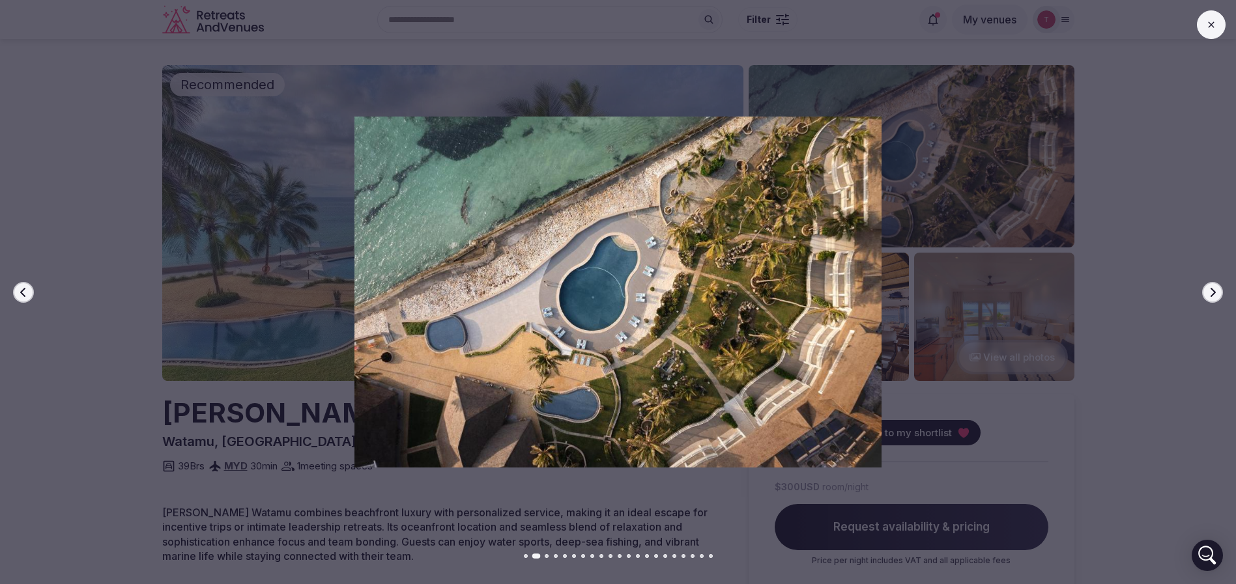
click at [1214, 292] on icon "button" at bounding box center [1212, 291] width 5 height 9
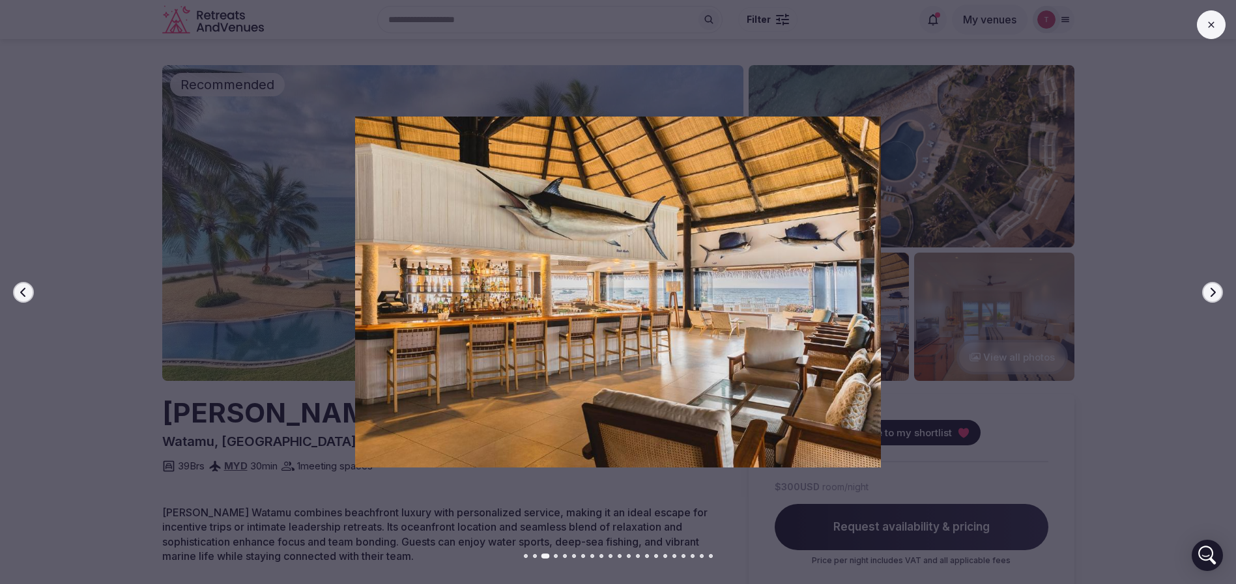
click at [1214, 292] on icon "button" at bounding box center [1212, 291] width 5 height 9
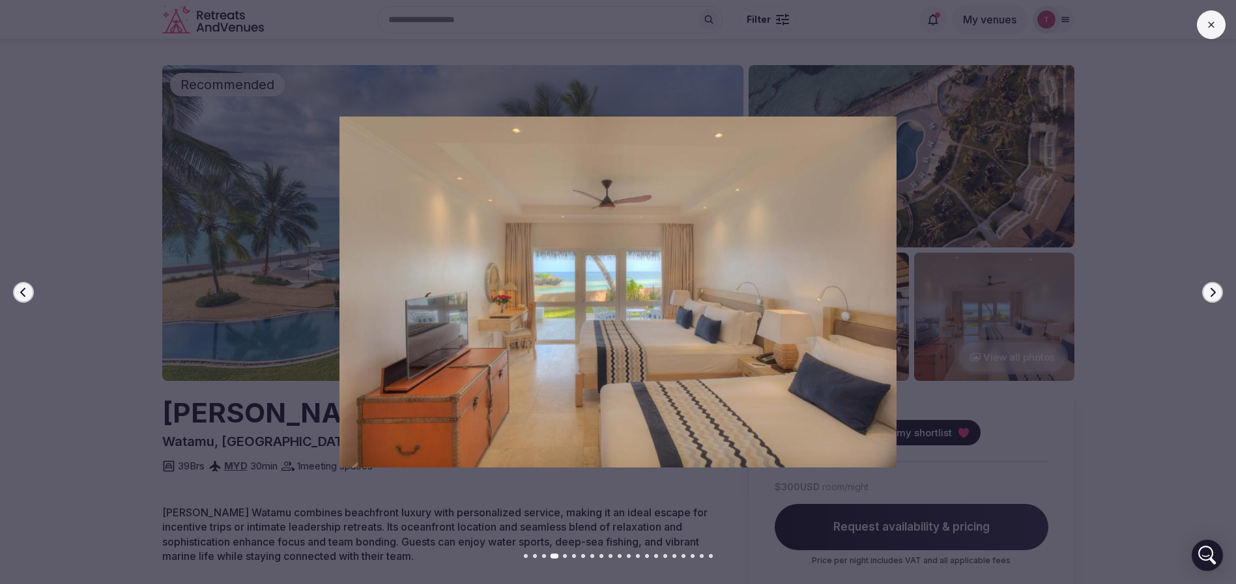
click at [1214, 292] on icon "button" at bounding box center [1212, 291] width 5 height 9
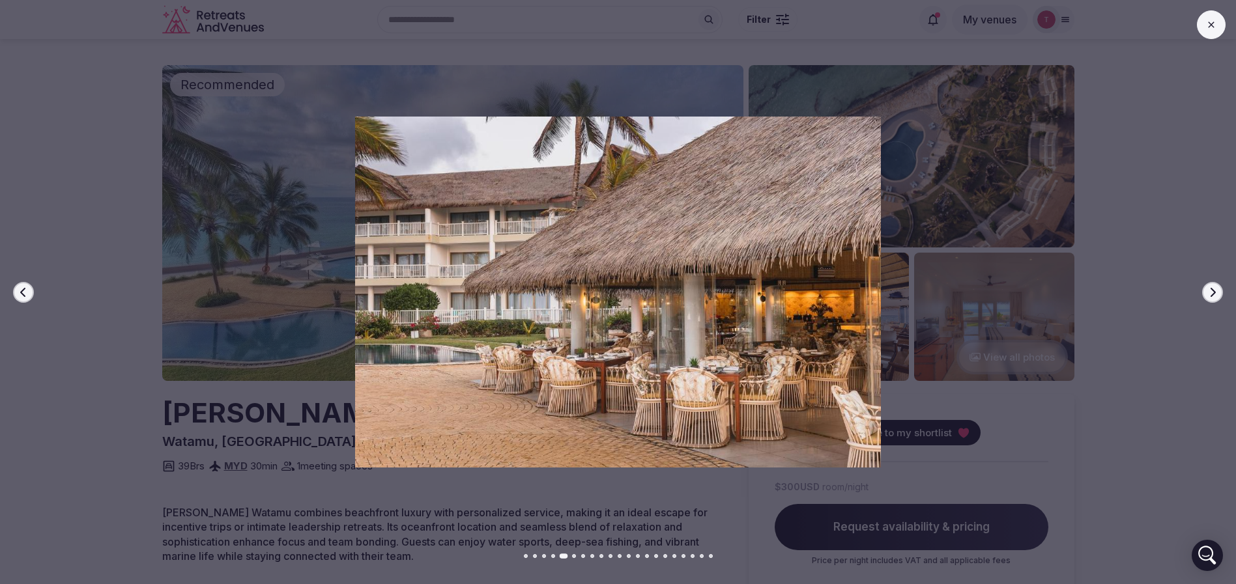
click at [1214, 292] on icon "button" at bounding box center [1212, 291] width 5 height 9
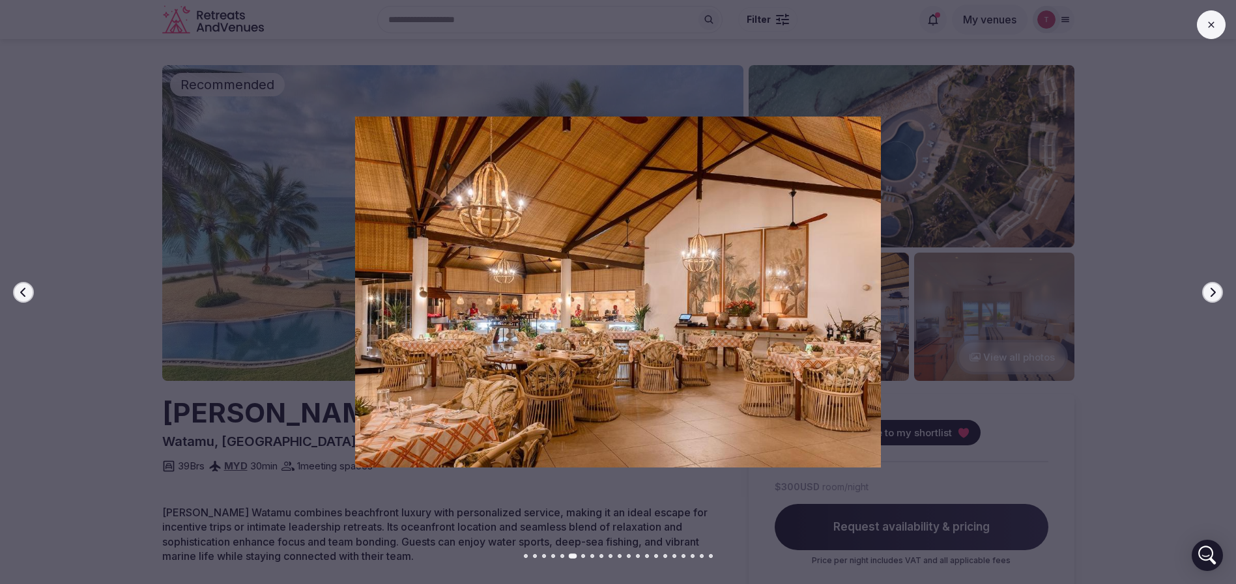
click at [1214, 292] on icon "button" at bounding box center [1212, 291] width 5 height 9
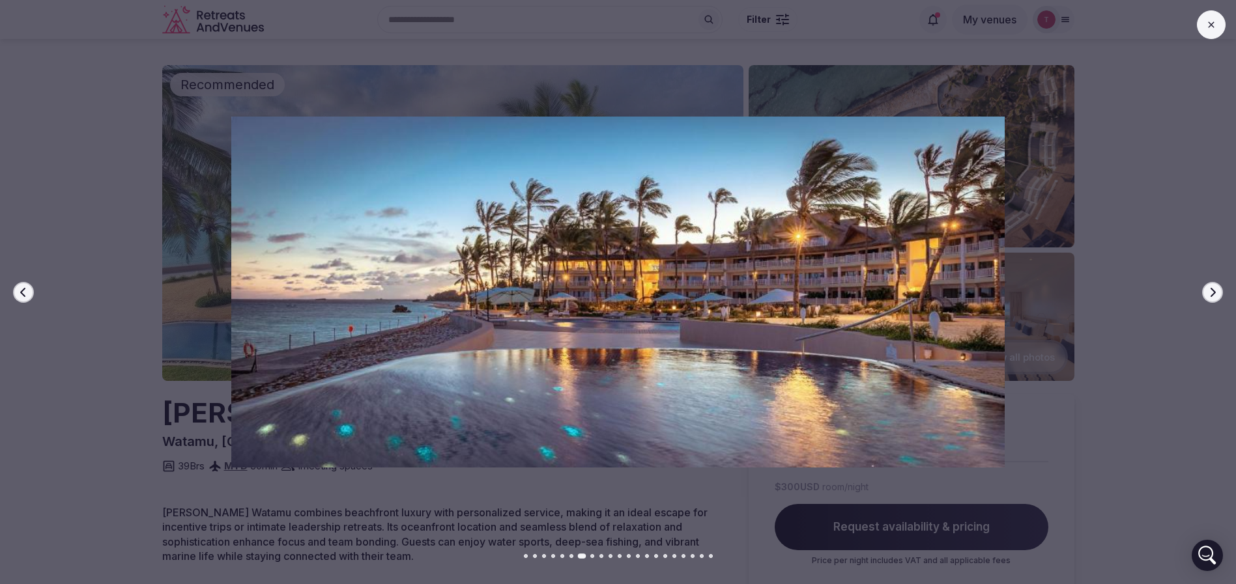
click at [1214, 292] on icon "button" at bounding box center [1212, 291] width 5 height 9
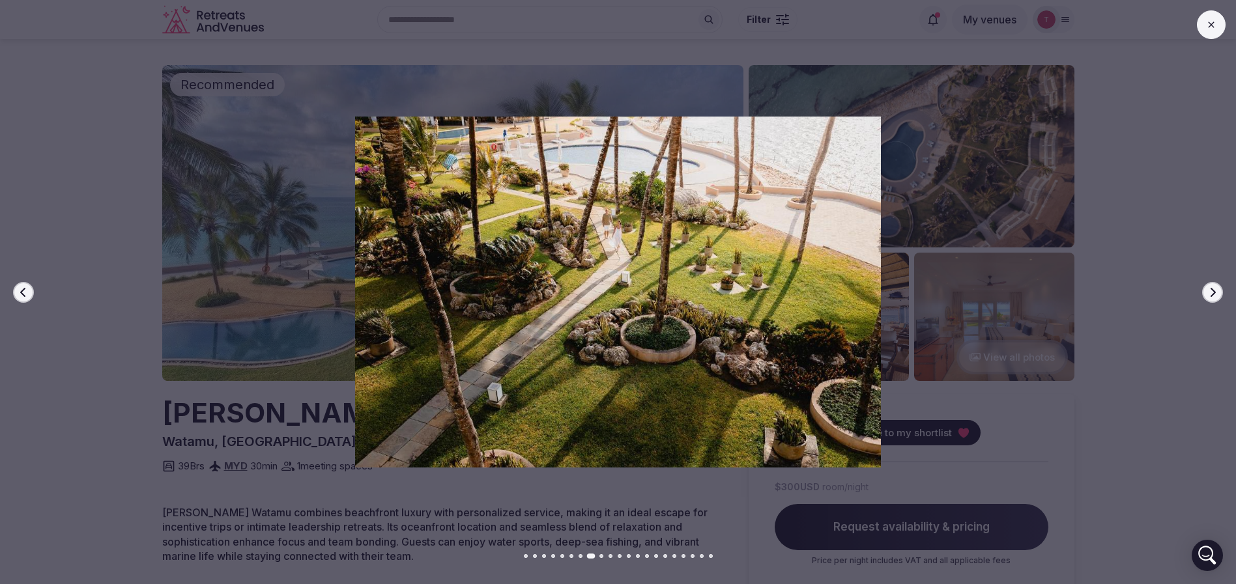
click at [1214, 292] on icon "button" at bounding box center [1212, 291] width 5 height 9
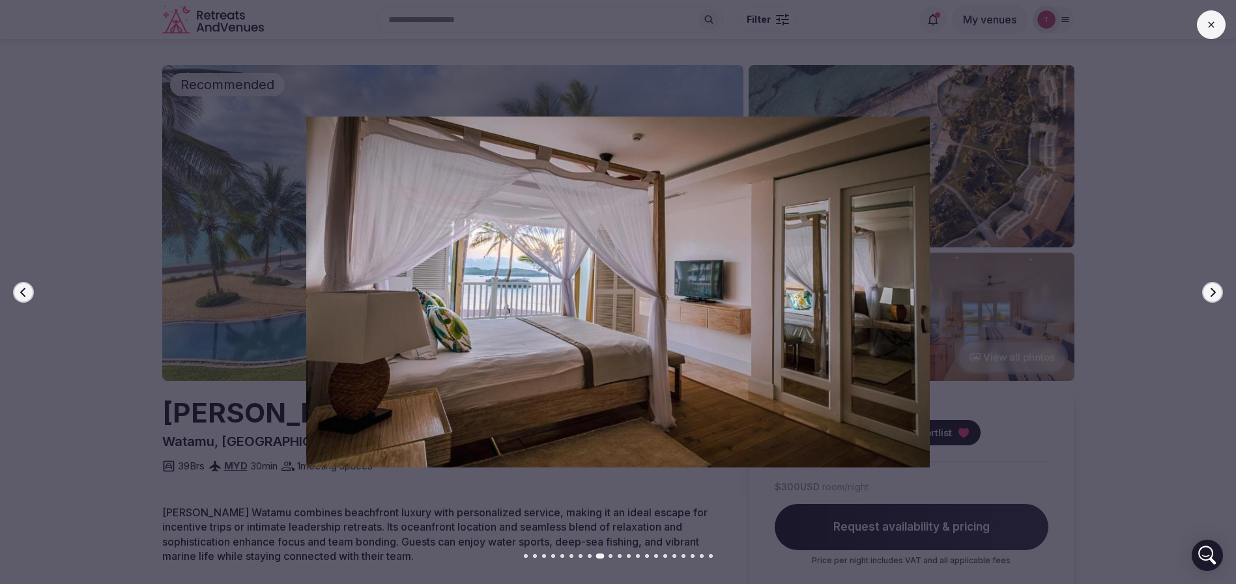
click at [1214, 292] on icon "button" at bounding box center [1212, 291] width 5 height 9
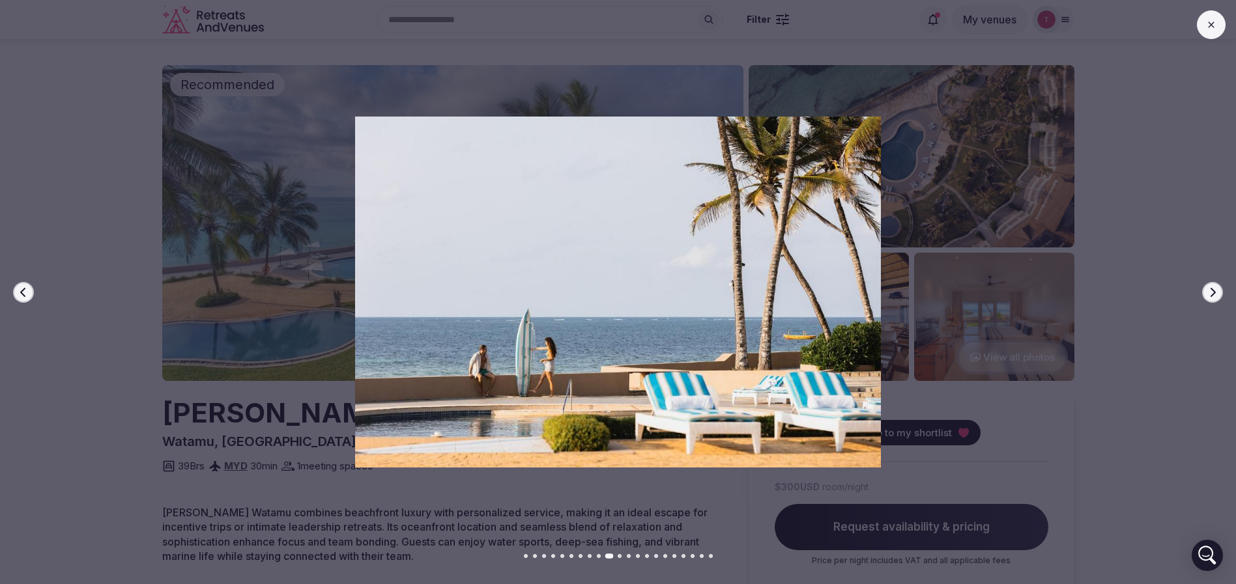
click at [1214, 292] on icon "button" at bounding box center [1212, 291] width 5 height 9
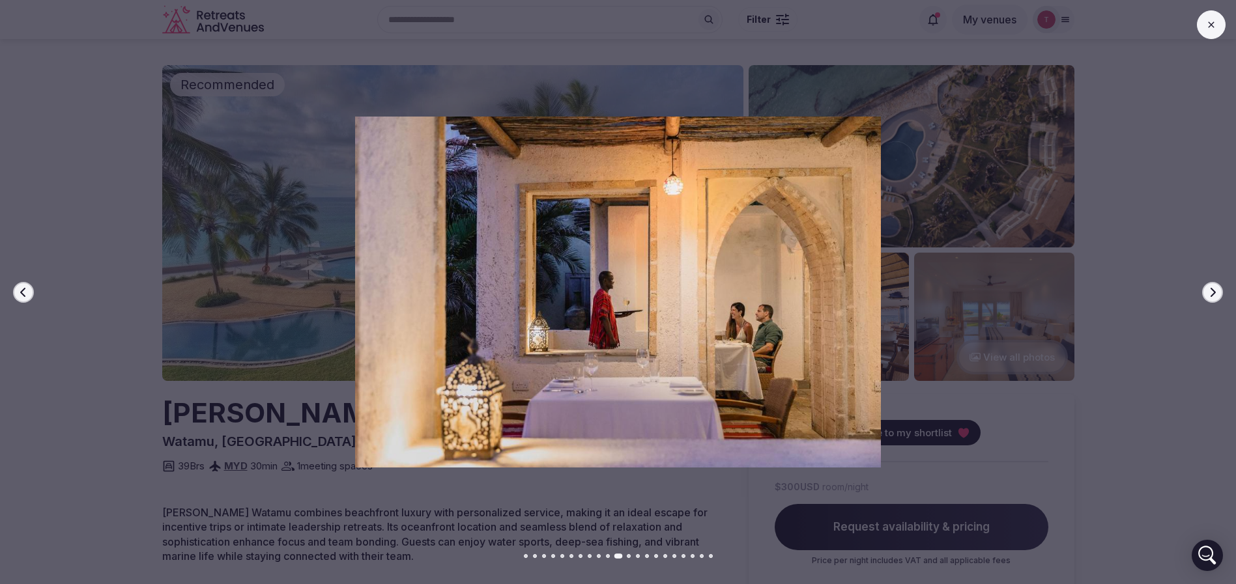
click at [1214, 292] on icon "button" at bounding box center [1212, 291] width 5 height 9
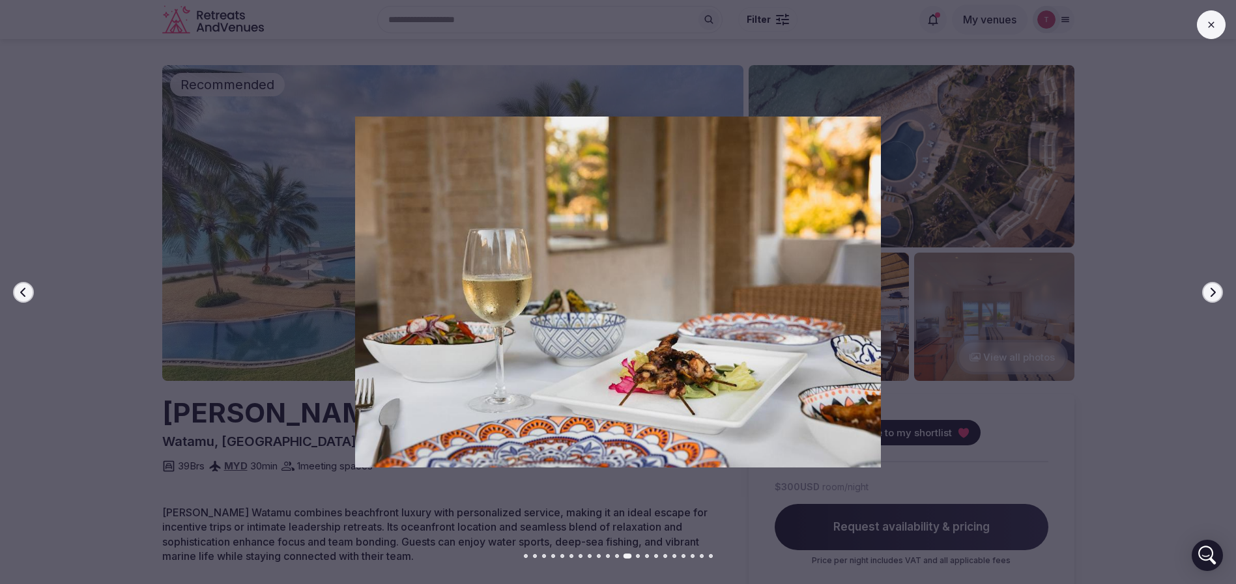
click at [1214, 292] on icon "button" at bounding box center [1212, 291] width 5 height 9
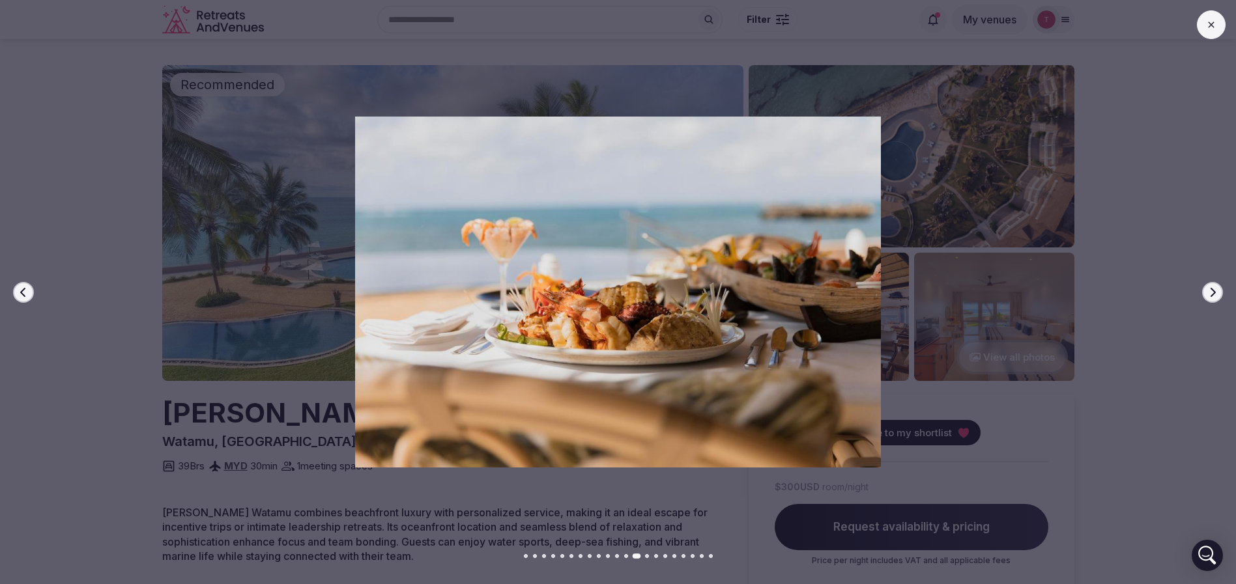
click at [1214, 292] on icon "button" at bounding box center [1212, 291] width 5 height 9
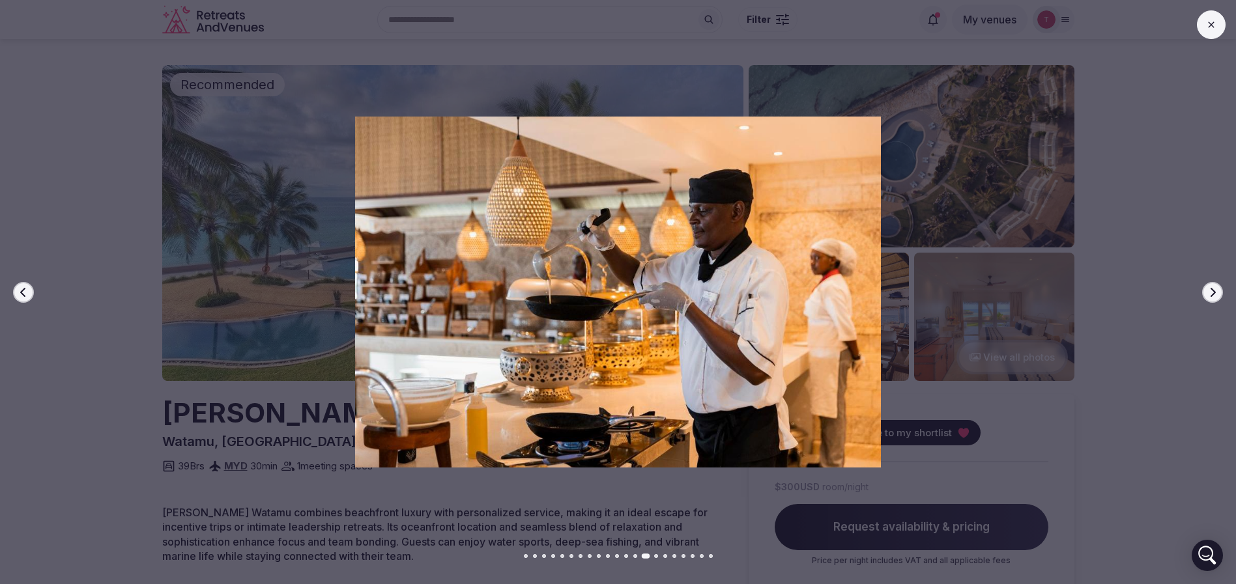
click at [1214, 292] on icon "button" at bounding box center [1212, 291] width 5 height 9
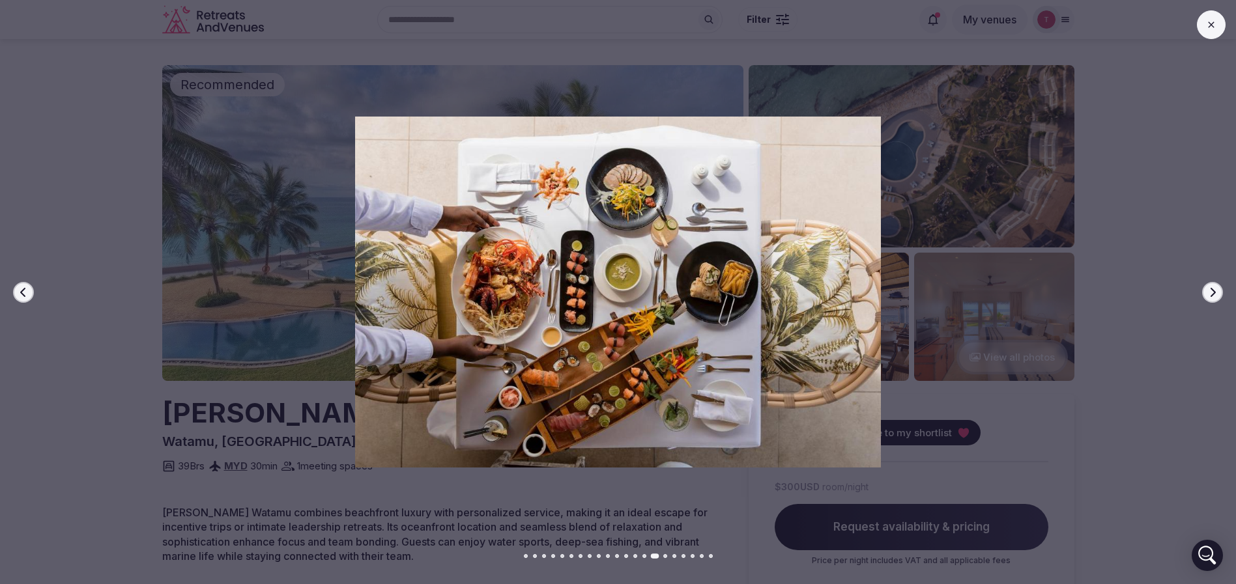
click at [1214, 292] on icon "button" at bounding box center [1212, 291] width 5 height 9
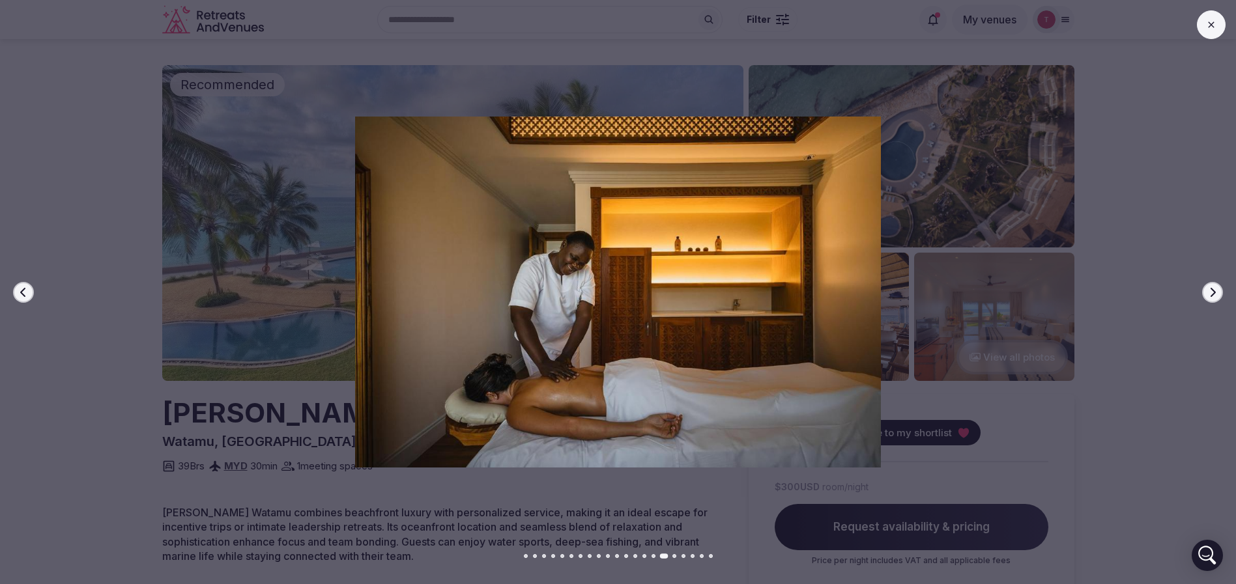
click at [1214, 292] on icon "button" at bounding box center [1212, 291] width 5 height 9
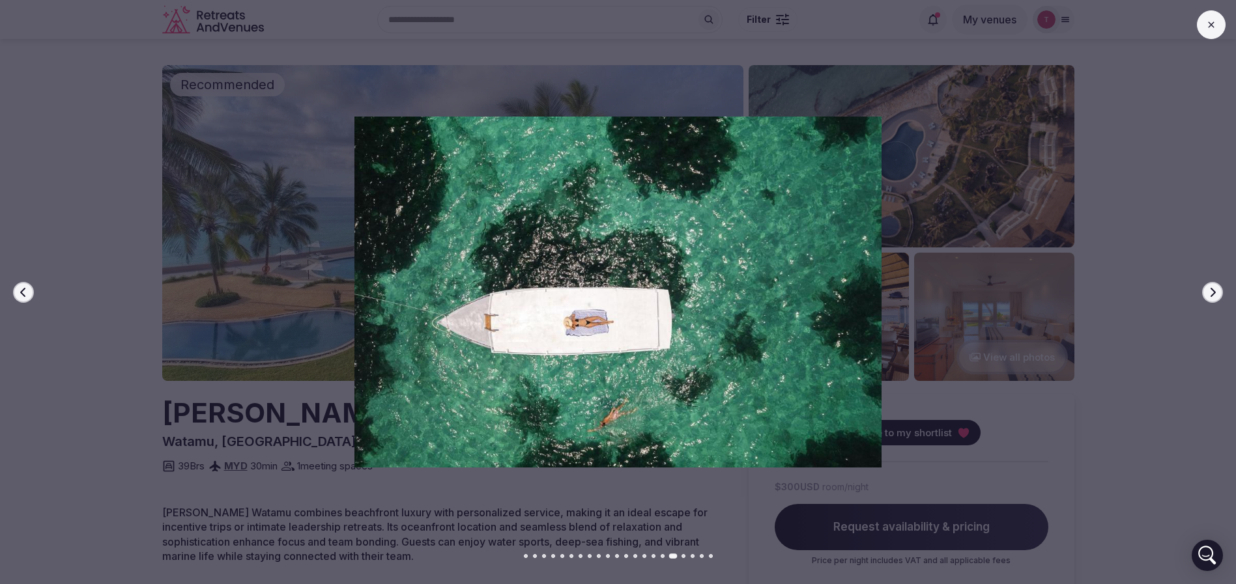
click at [1214, 292] on icon "button" at bounding box center [1212, 291] width 5 height 9
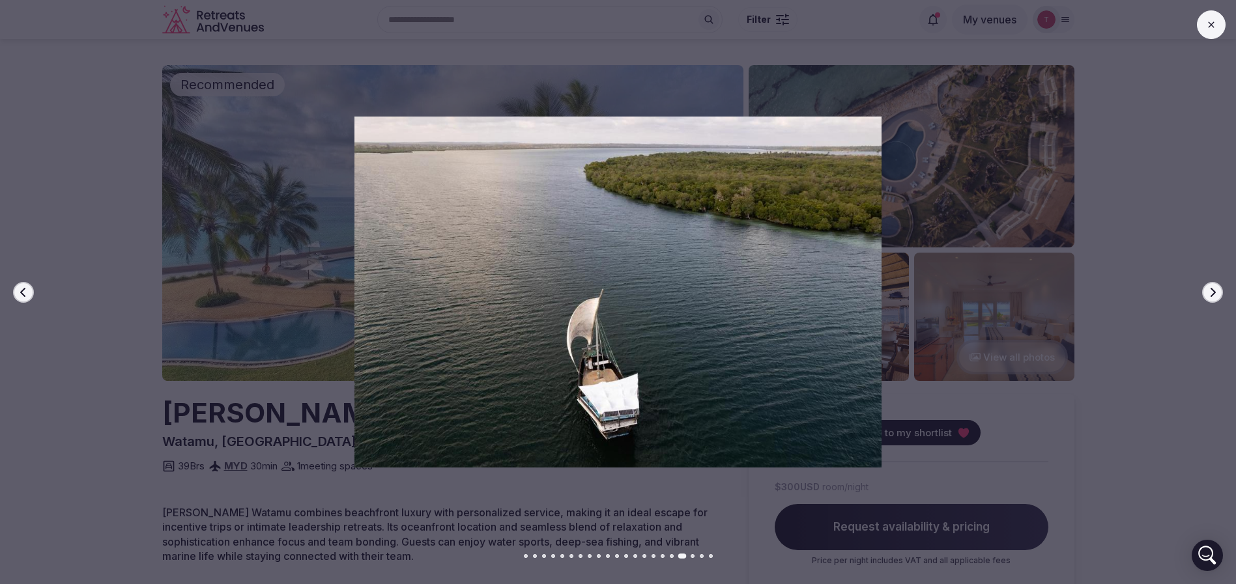
click at [1214, 292] on icon "button" at bounding box center [1212, 291] width 5 height 9
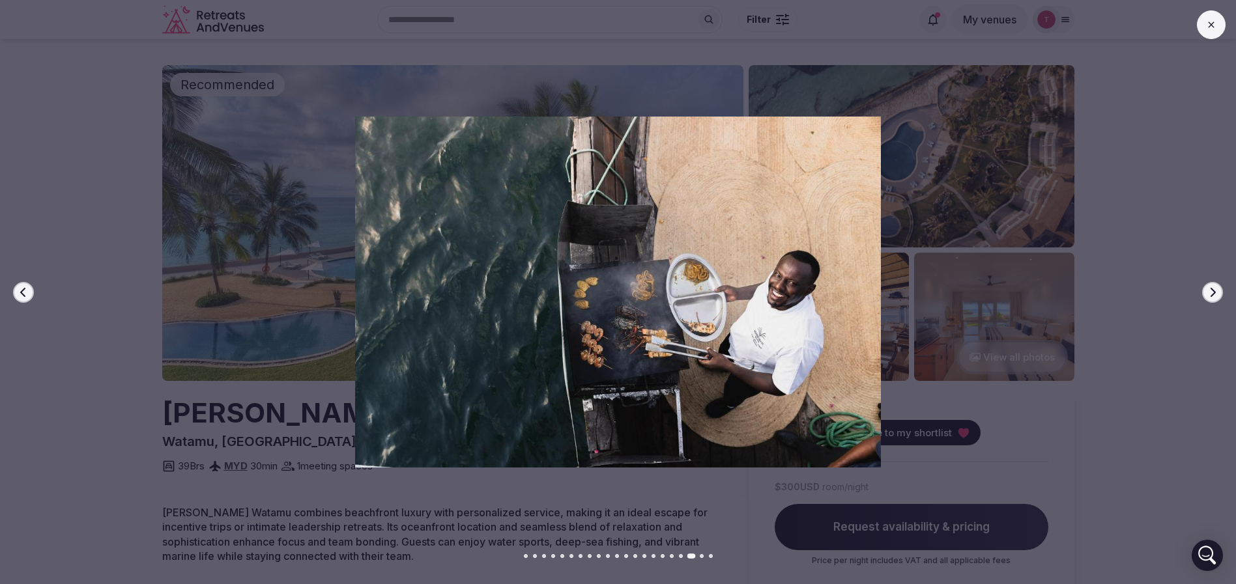
click at [1214, 292] on icon "button" at bounding box center [1212, 291] width 5 height 9
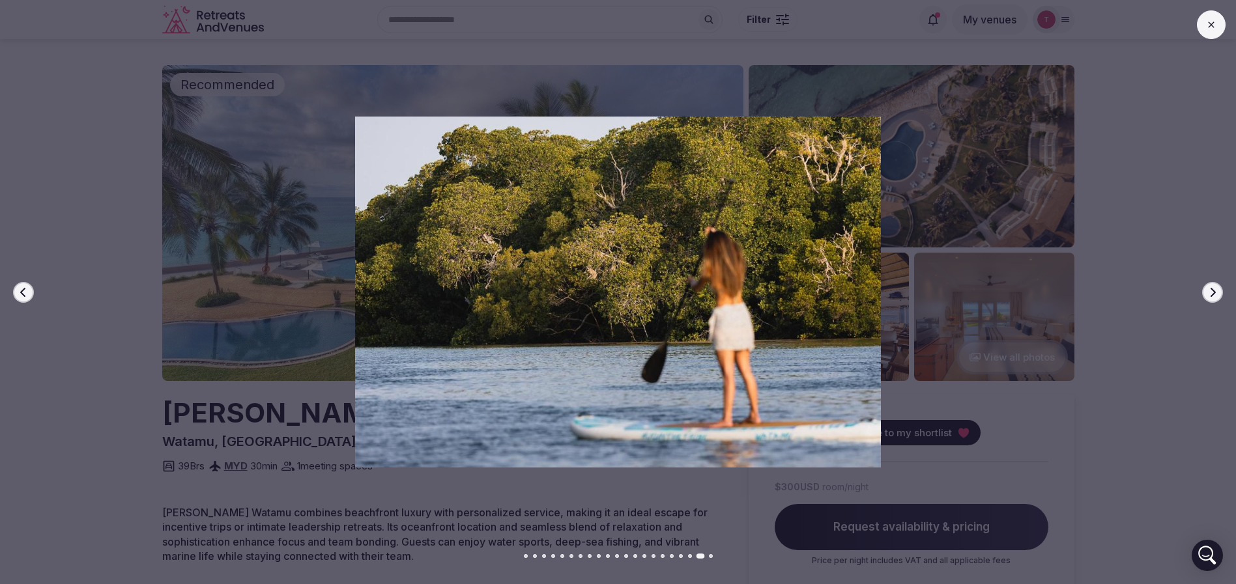
click at [1214, 292] on icon "button" at bounding box center [1212, 291] width 5 height 9
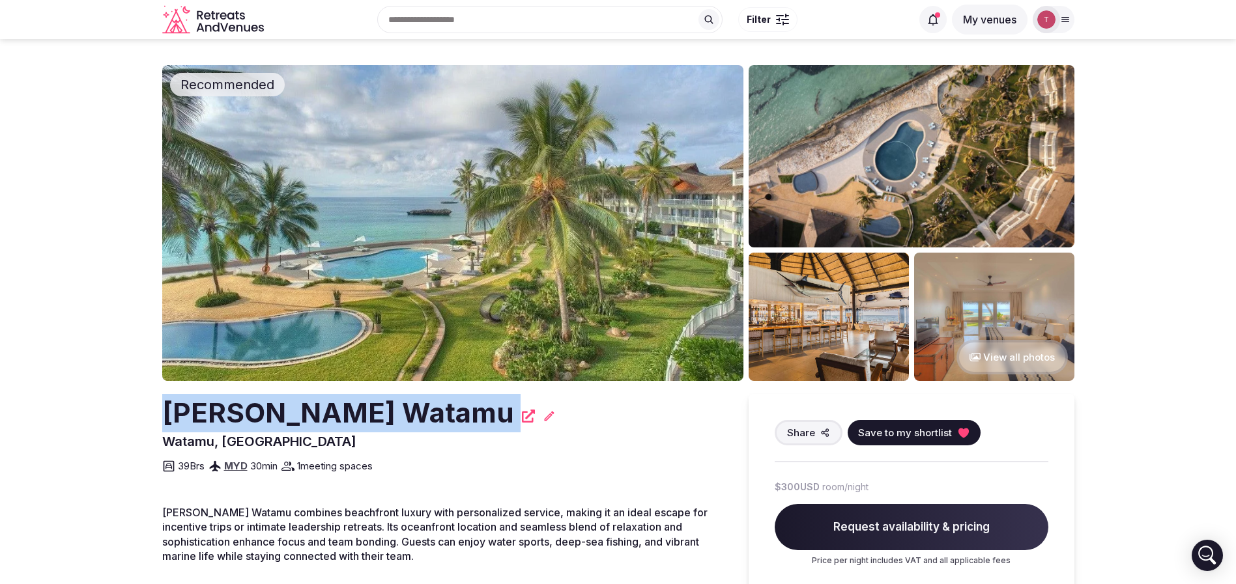
drag, startPoint x: 143, startPoint y: 405, endPoint x: 478, endPoint y: 408, distance: 334.8
drag, startPoint x: 380, startPoint y: 414, endPoint x: 296, endPoint y: 25, distance: 398.5
drag, startPoint x: 149, startPoint y: 414, endPoint x: 449, endPoint y: 410, distance: 300.3
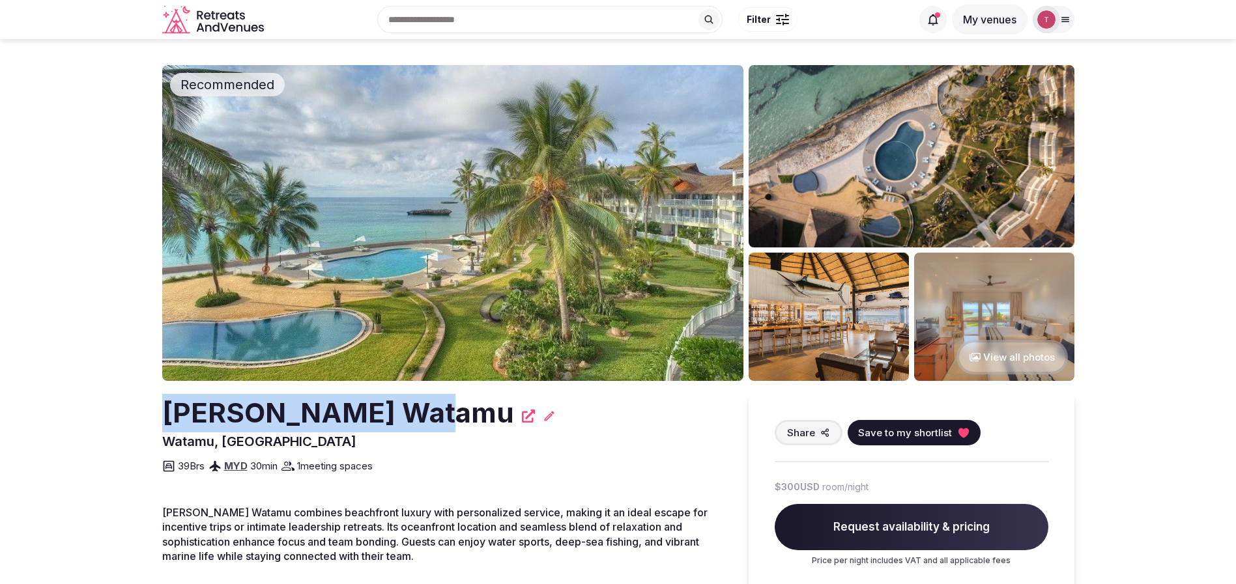
copy h2 "[PERSON_NAME] Watamu"
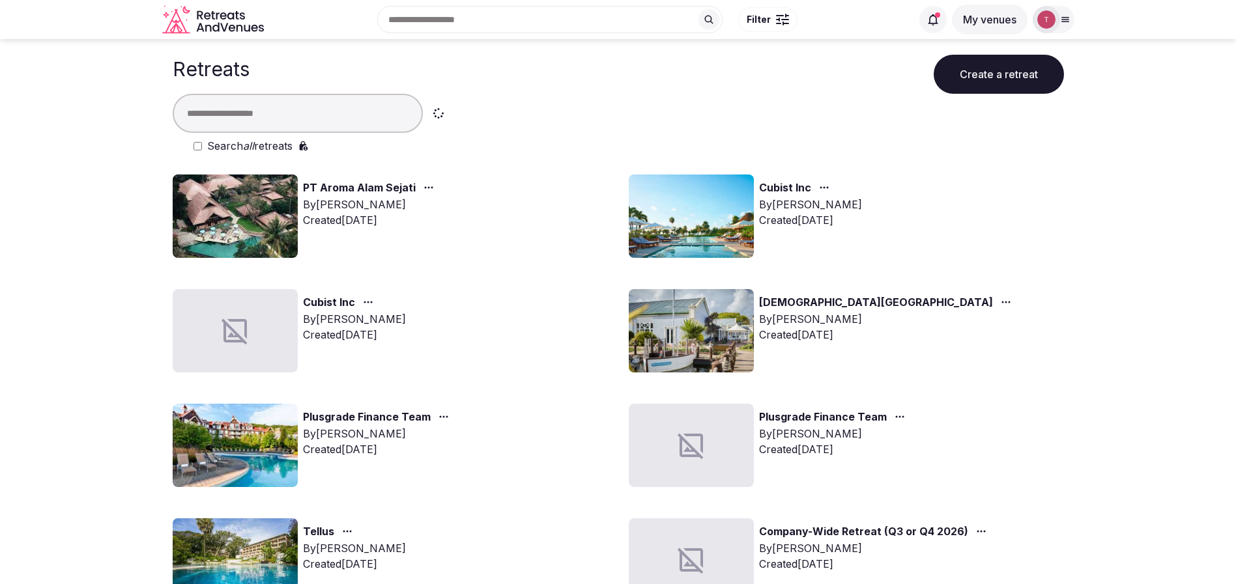
click at [315, 119] on input "text" at bounding box center [298, 113] width 250 height 39
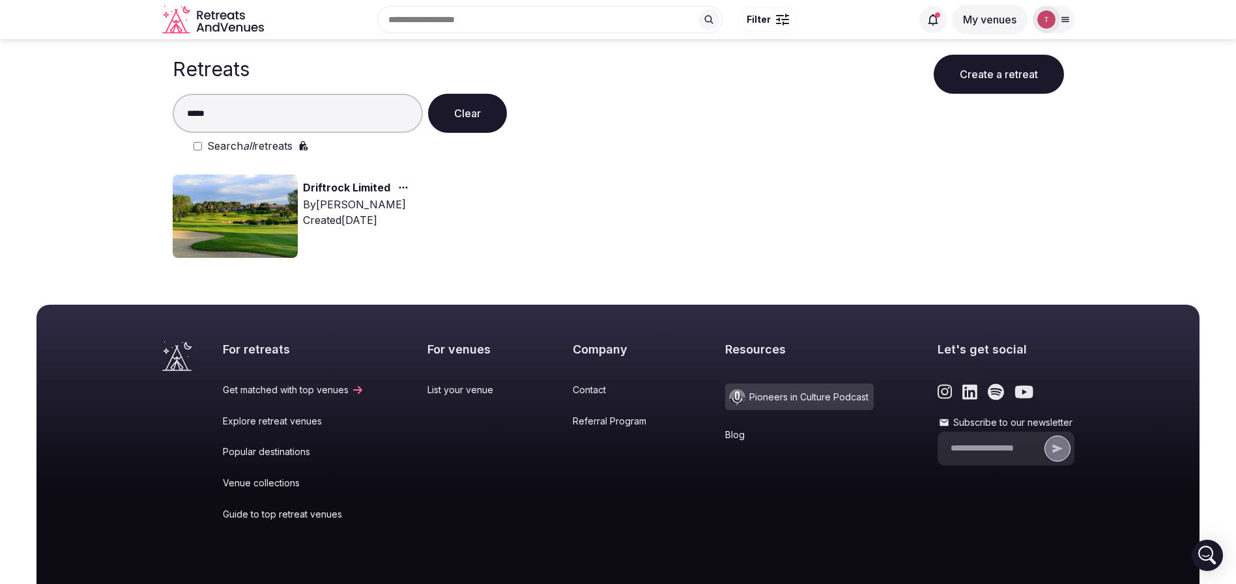
type input "*****"
click at [226, 201] on img at bounding box center [235, 216] width 125 height 83
click at [233, 233] on img at bounding box center [235, 216] width 125 height 83
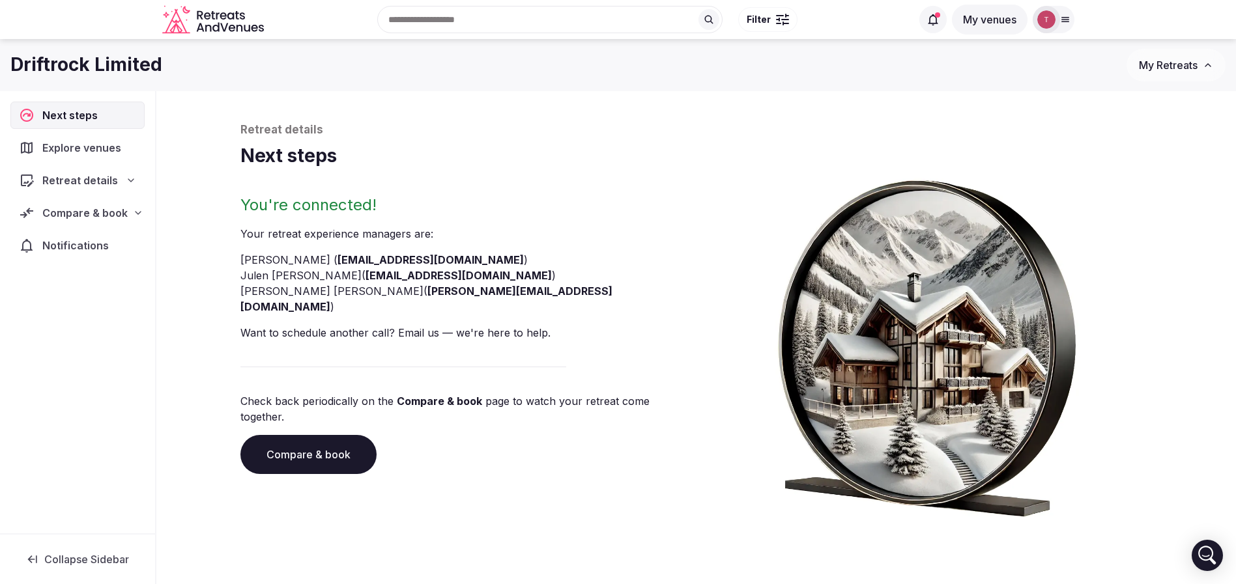
click at [332, 435] on link "Compare & book" at bounding box center [308, 454] width 136 height 39
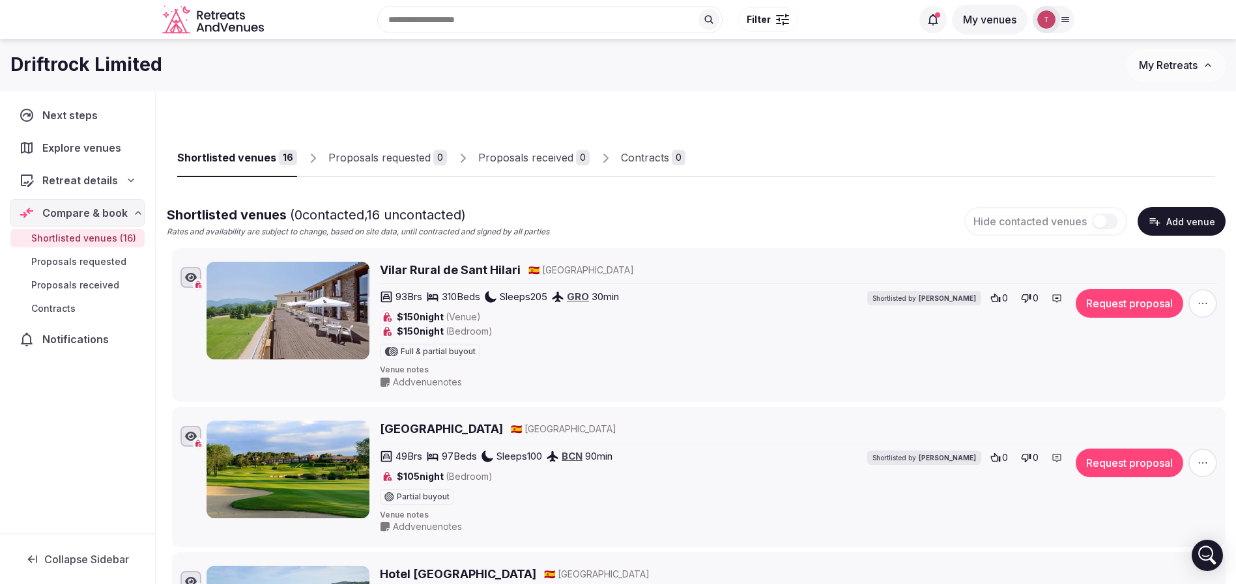
click at [51, 63] on h1 "Driftrock Limited" at bounding box center [86, 64] width 152 height 25
click at [266, 80] on div "Driftrock Limited My Retreats" at bounding box center [618, 65] width 1236 height 33
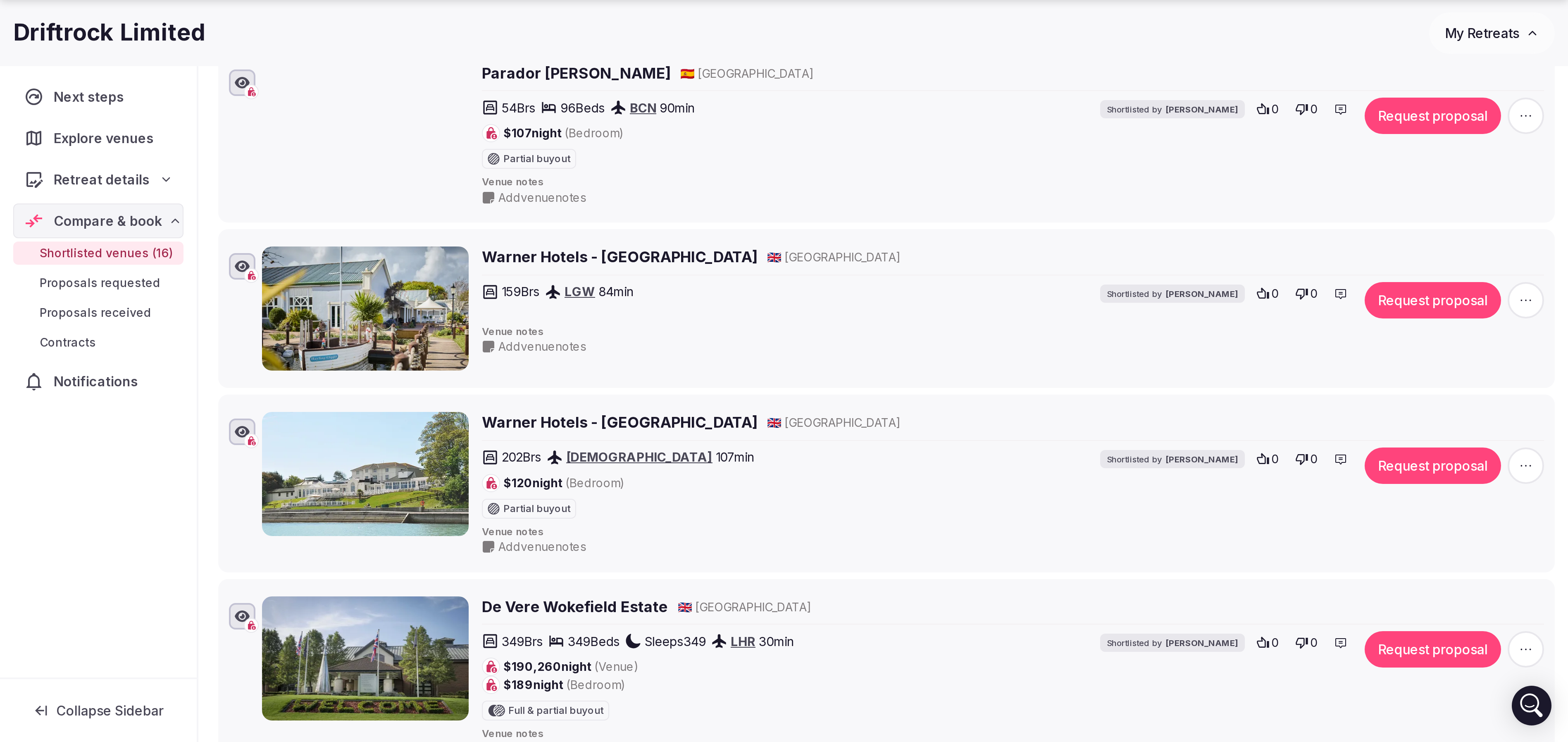
scroll to position [868, 0]
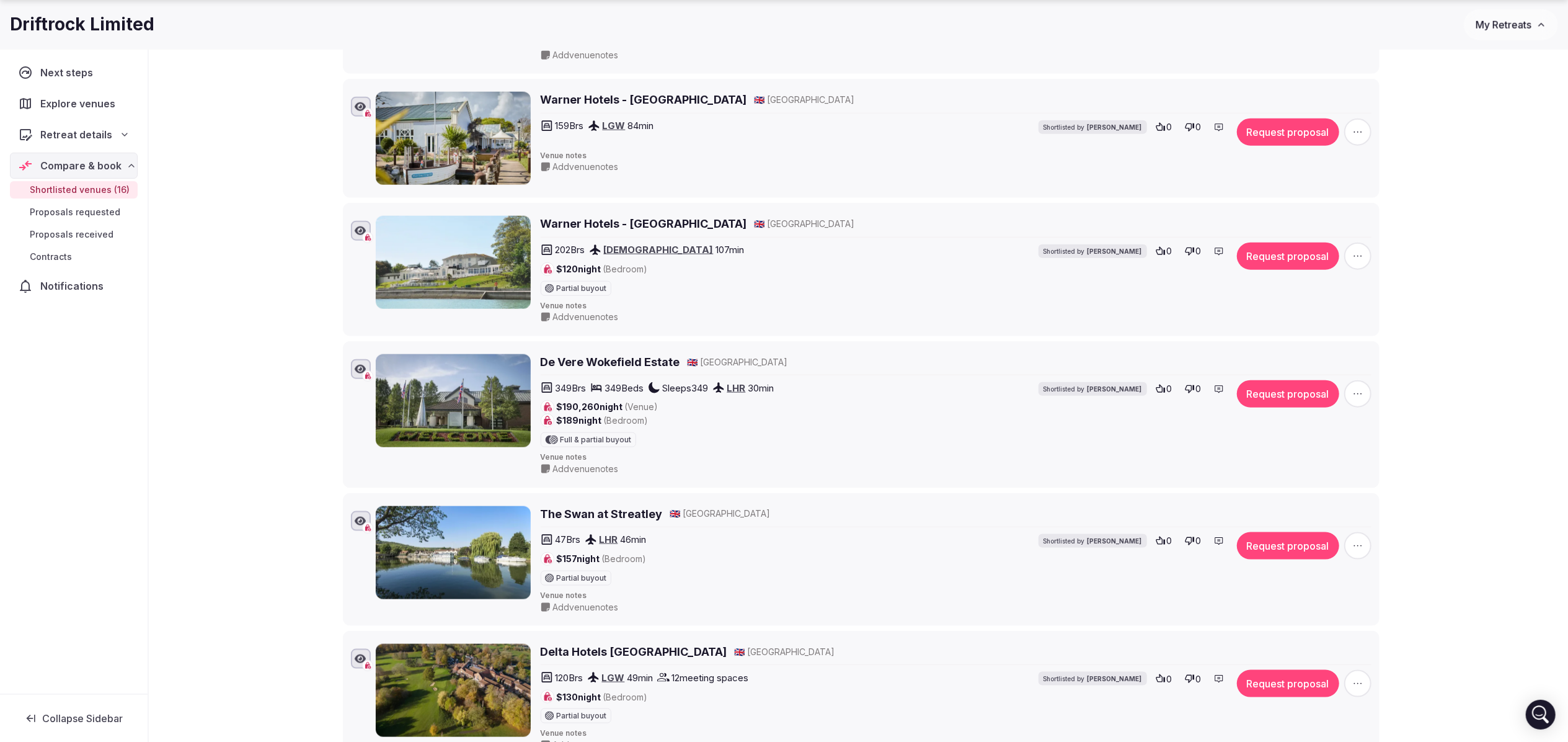
click at [261, 485] on div "Shortlisted venues 16 Proposals requested 0 Proposals received 0 Contracts 0 Sh…" at bounding box center [858, 104] width 1419 height 2641
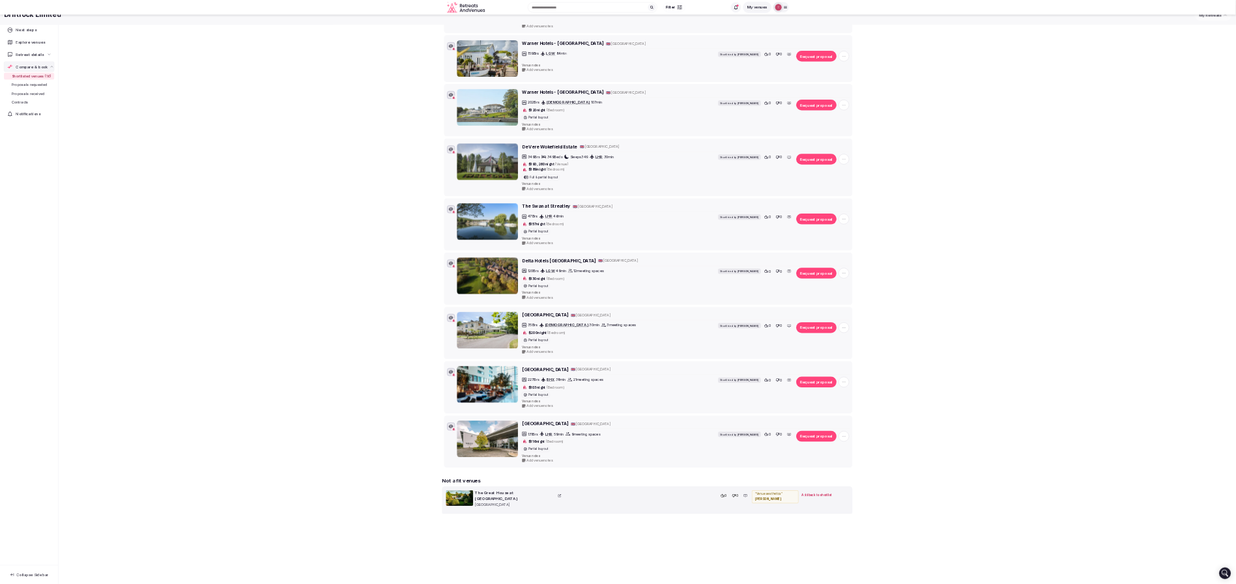
scroll to position [0, 0]
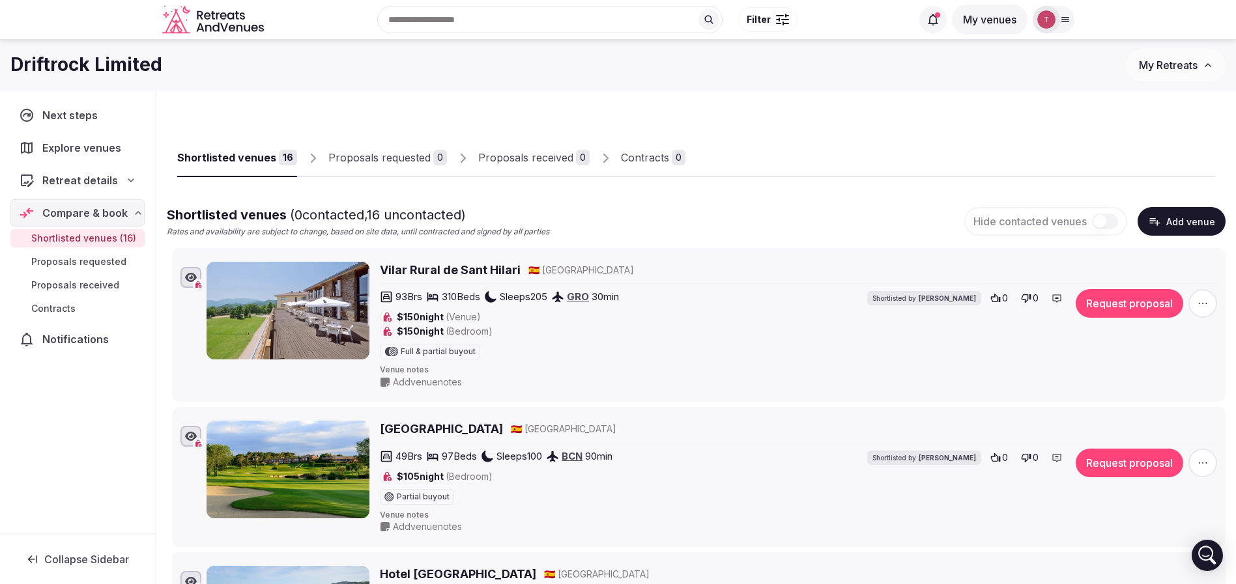
click at [839, 171] on div at bounding box center [950, 166] width 530 height 22
click at [64, 64] on h1 "Driftrock Limited" at bounding box center [86, 64] width 152 height 25
copy h1 "Driftrock"
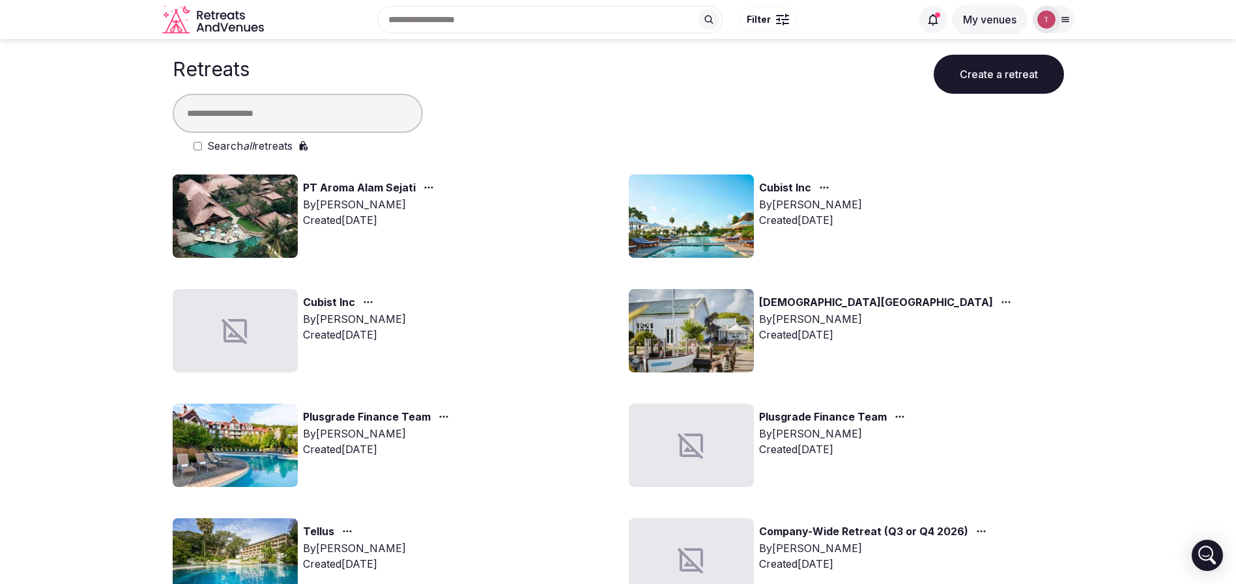
click at [321, 103] on input "text" at bounding box center [298, 113] width 250 height 39
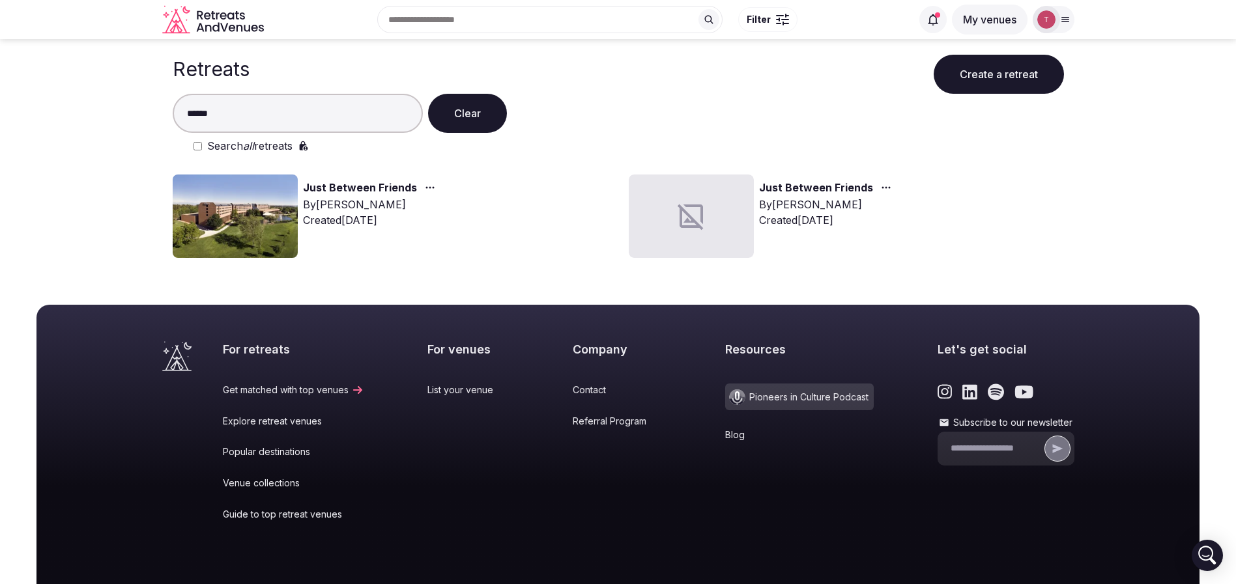
type input "******"
click at [256, 205] on img at bounding box center [235, 216] width 125 height 83
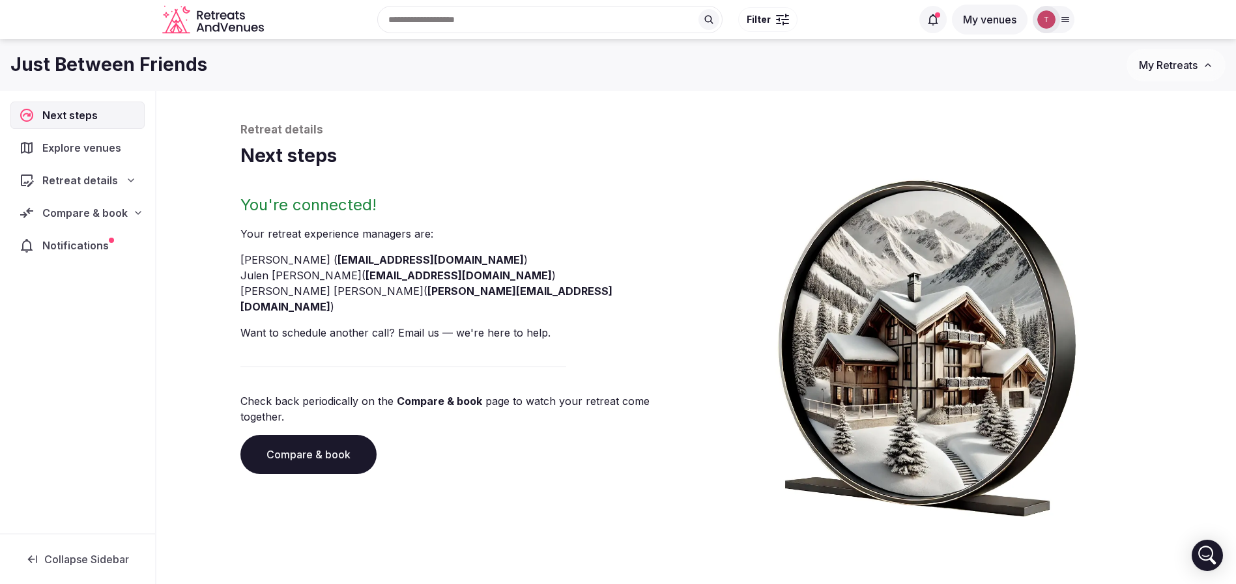
click at [297, 435] on link "Compare & book" at bounding box center [308, 454] width 136 height 39
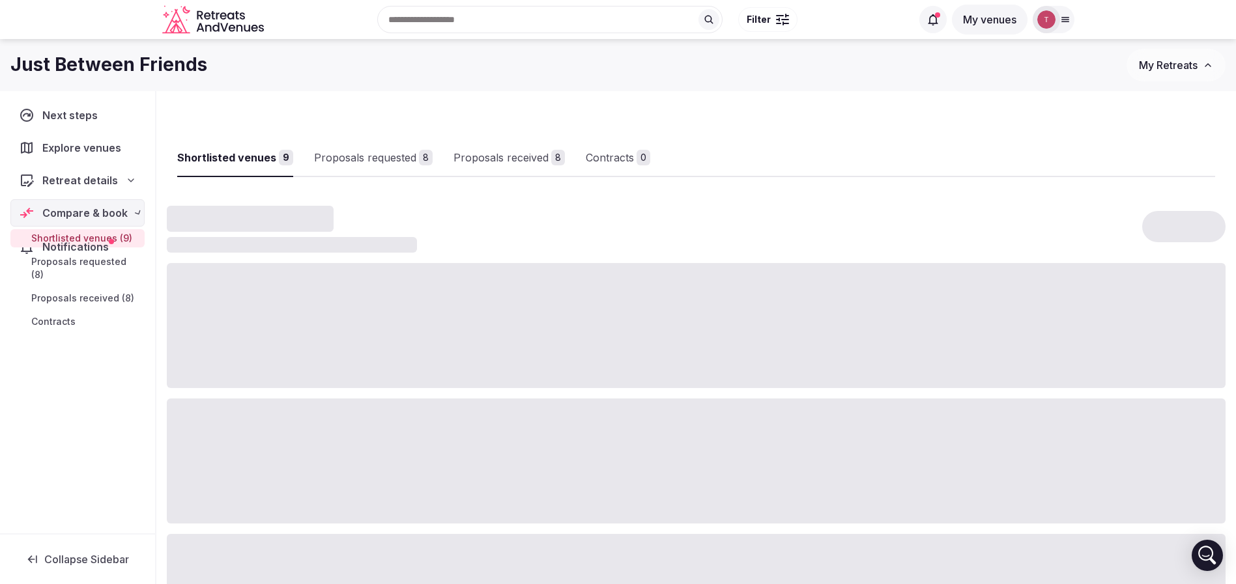
click at [297, 429] on div at bounding box center [696, 461] width 1059 height 125
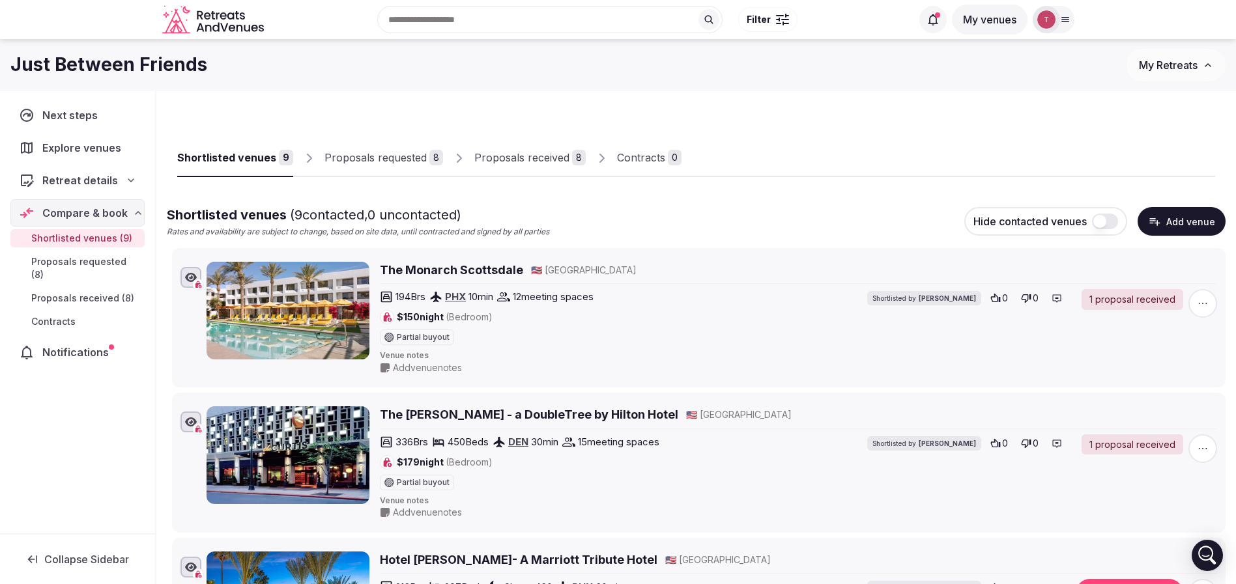
click at [544, 162] on div "Proposals received" at bounding box center [521, 158] width 95 height 16
click at [539, 161] on div "Proposals received" at bounding box center [521, 158] width 95 height 16
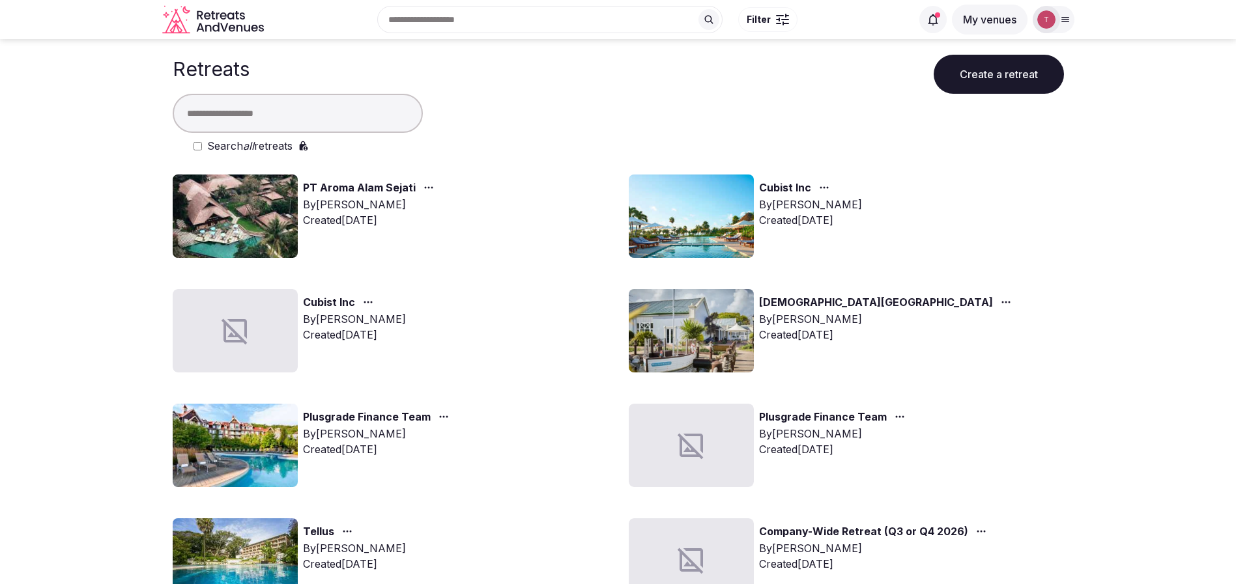
click at [283, 122] on input "text" at bounding box center [298, 113] width 250 height 39
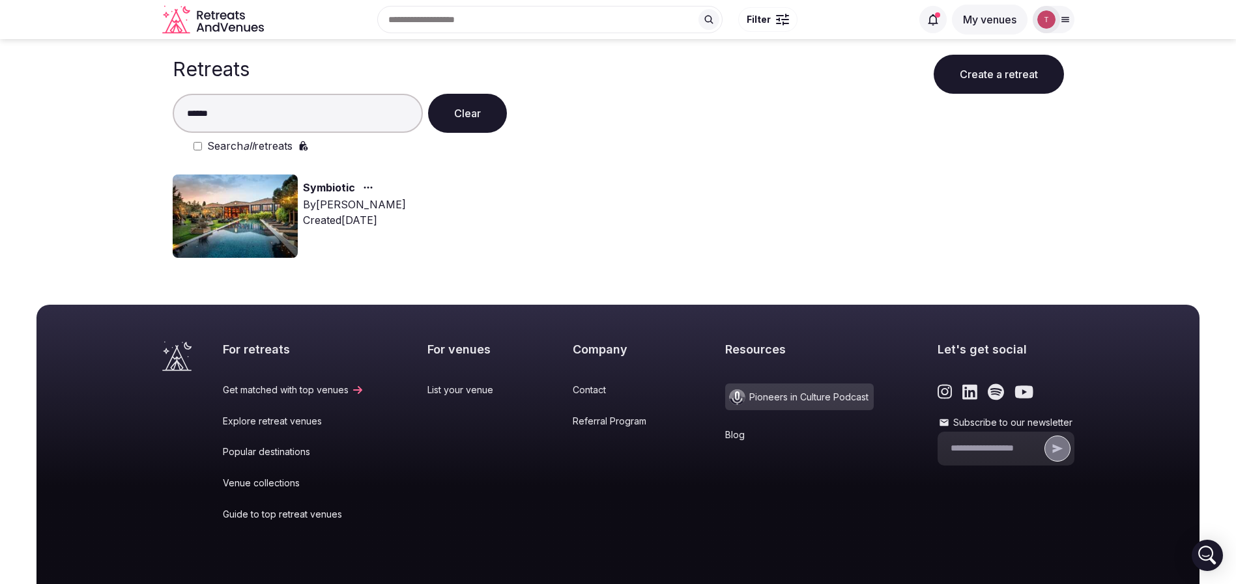
type input "******"
click at [217, 214] on img at bounding box center [235, 216] width 125 height 83
click at [246, 216] on img at bounding box center [235, 216] width 125 height 83
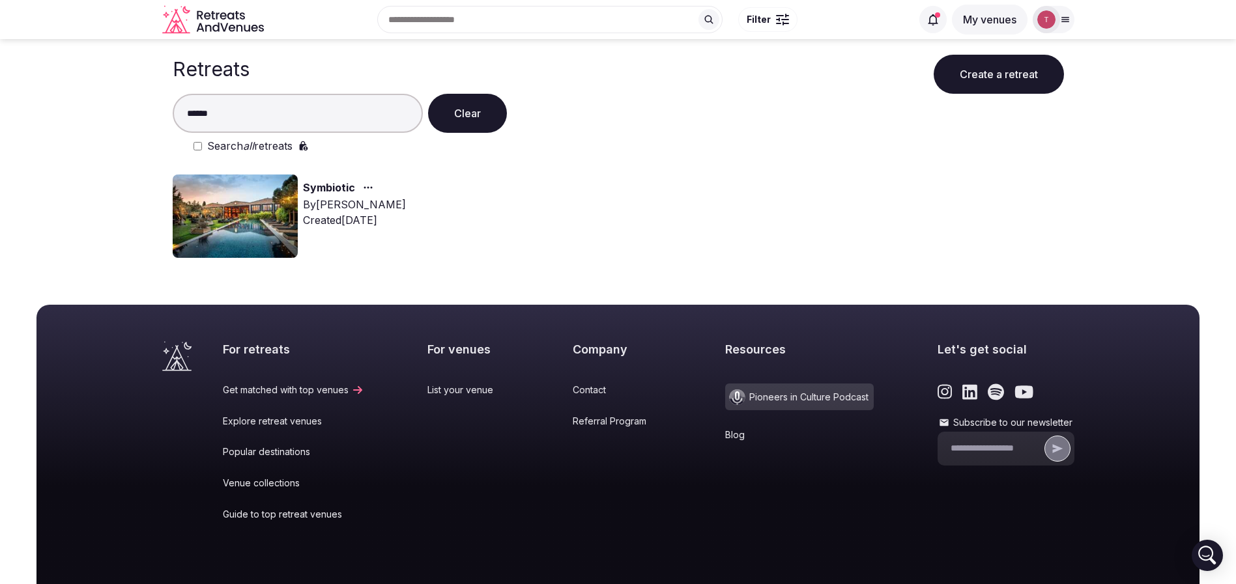
click at [346, 187] on link "Symbiotic" at bounding box center [329, 188] width 52 height 17
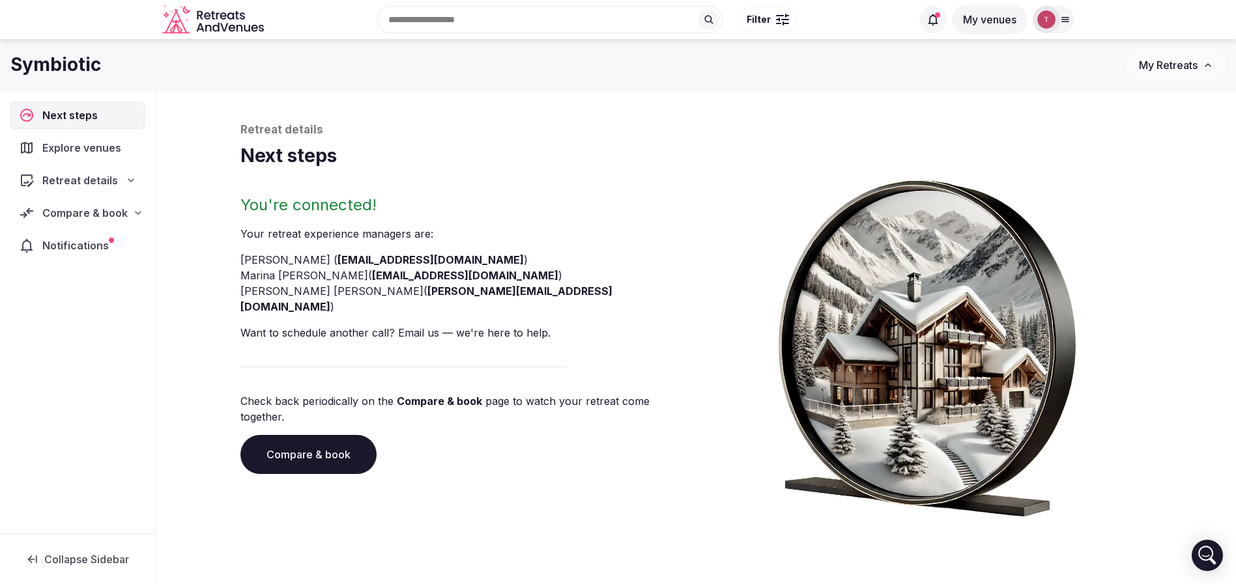
click at [339, 435] on link "Compare & book" at bounding box center [308, 454] width 136 height 39
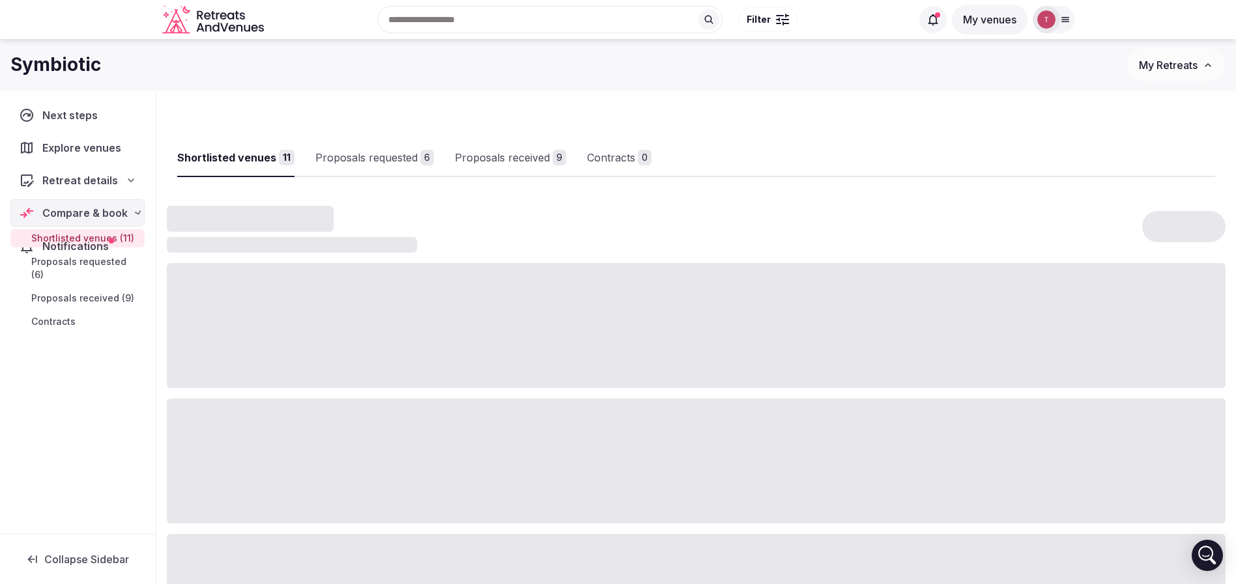
click at [339, 418] on div at bounding box center [696, 461] width 1059 height 125
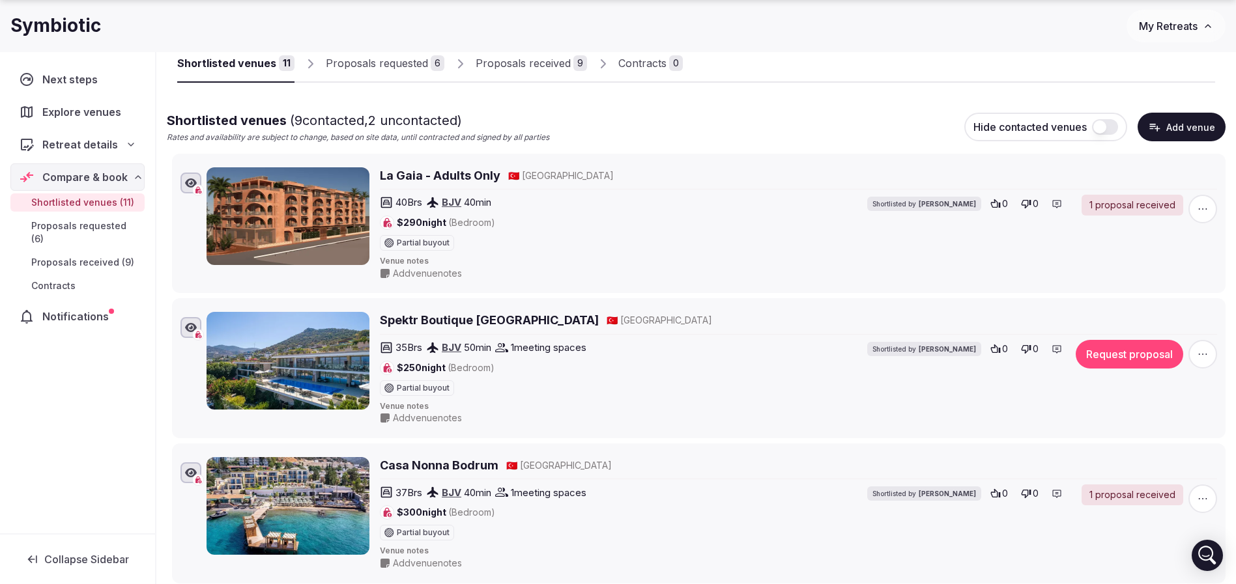
scroll to position [98, 0]
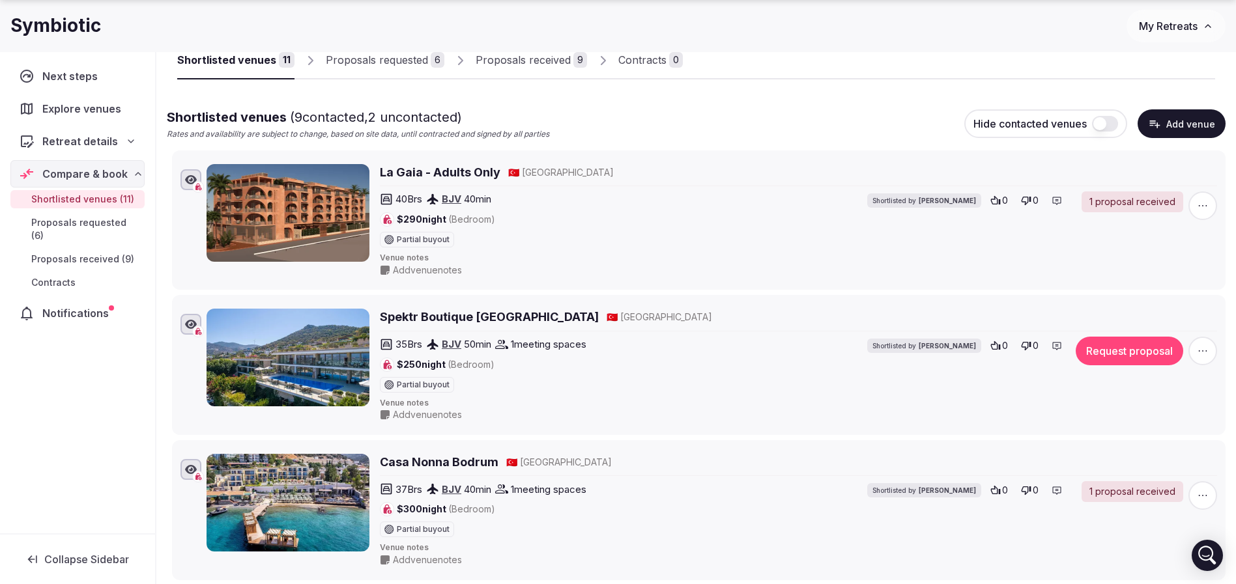
click at [498, 58] on div "Proposals received" at bounding box center [523, 60] width 95 height 16
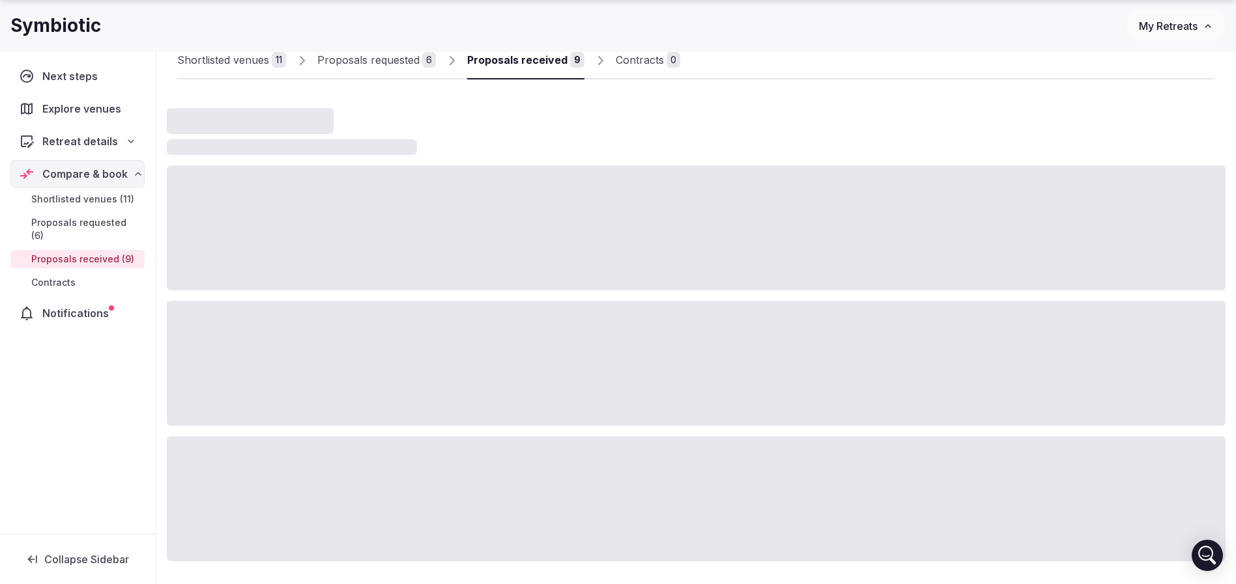
click at [498, 58] on div "Proposals received" at bounding box center [517, 60] width 100 height 16
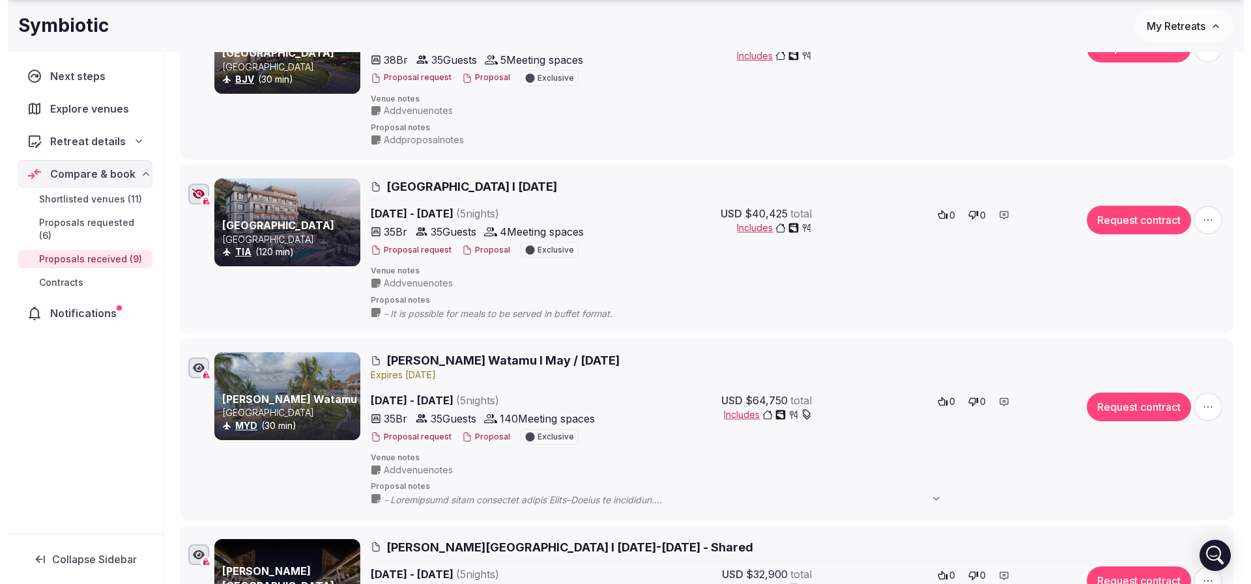
scroll to position [684, 0]
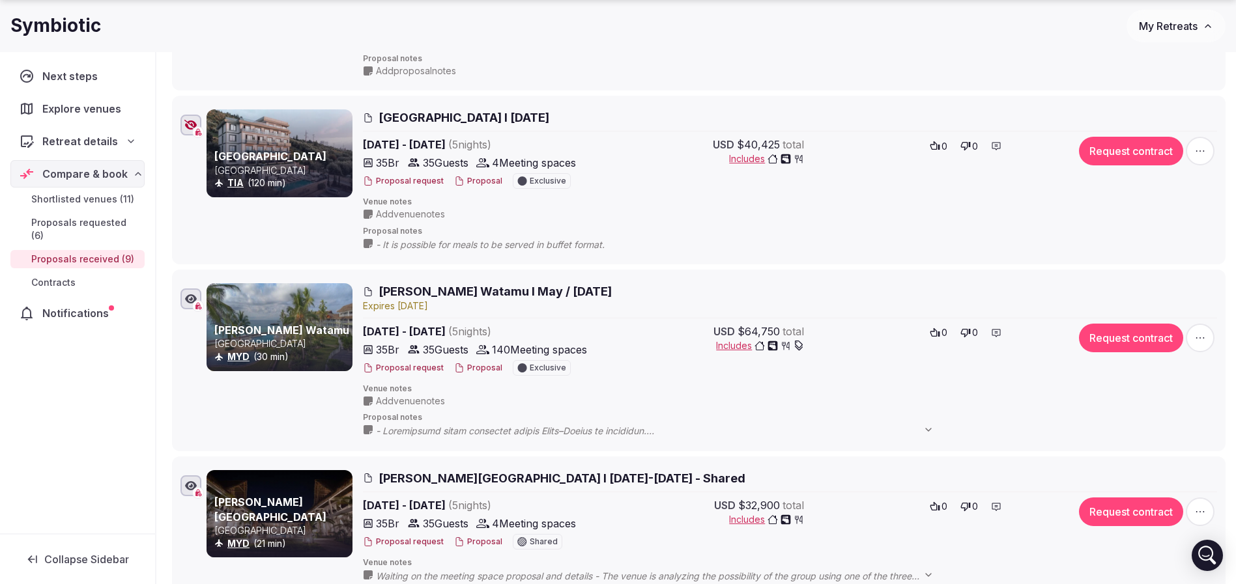
click at [473, 298] on span "[PERSON_NAME] Watamu I May / [DATE]" at bounding box center [494, 291] width 233 height 16
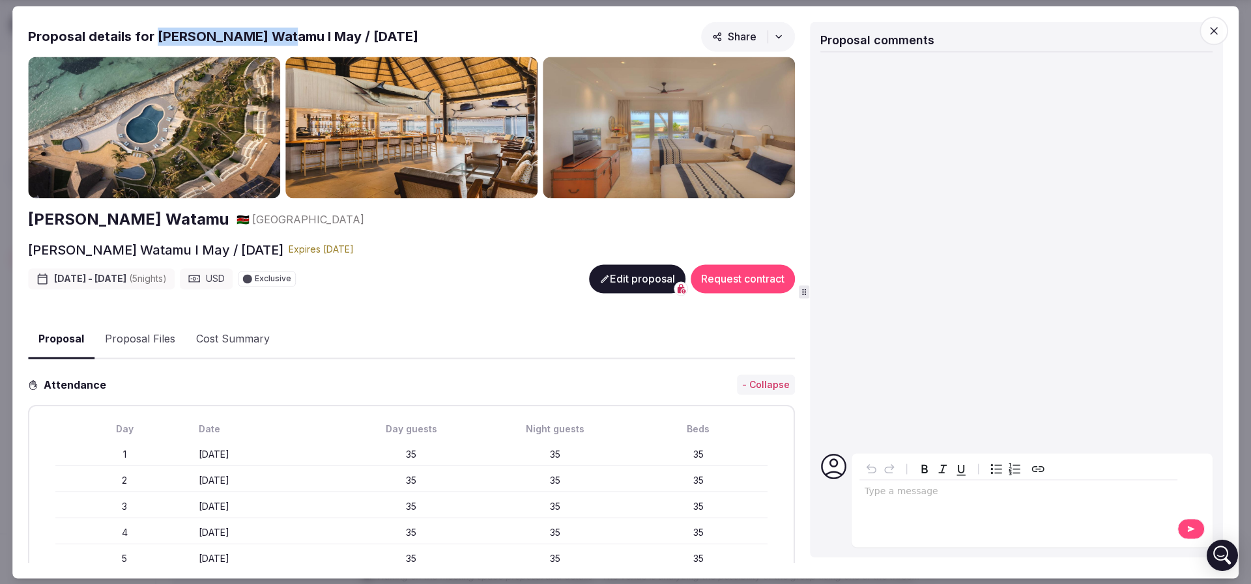
drag, startPoint x: 158, startPoint y: 35, endPoint x: 291, endPoint y: 31, distance: 133.0
click at [291, 31] on h2 "Proposal details for [PERSON_NAME] Watamu I May / [DATE]" at bounding box center [223, 36] width 390 height 18
copy h2 "[PERSON_NAME] Watamu"
